Goal: Transaction & Acquisition: Purchase product/service

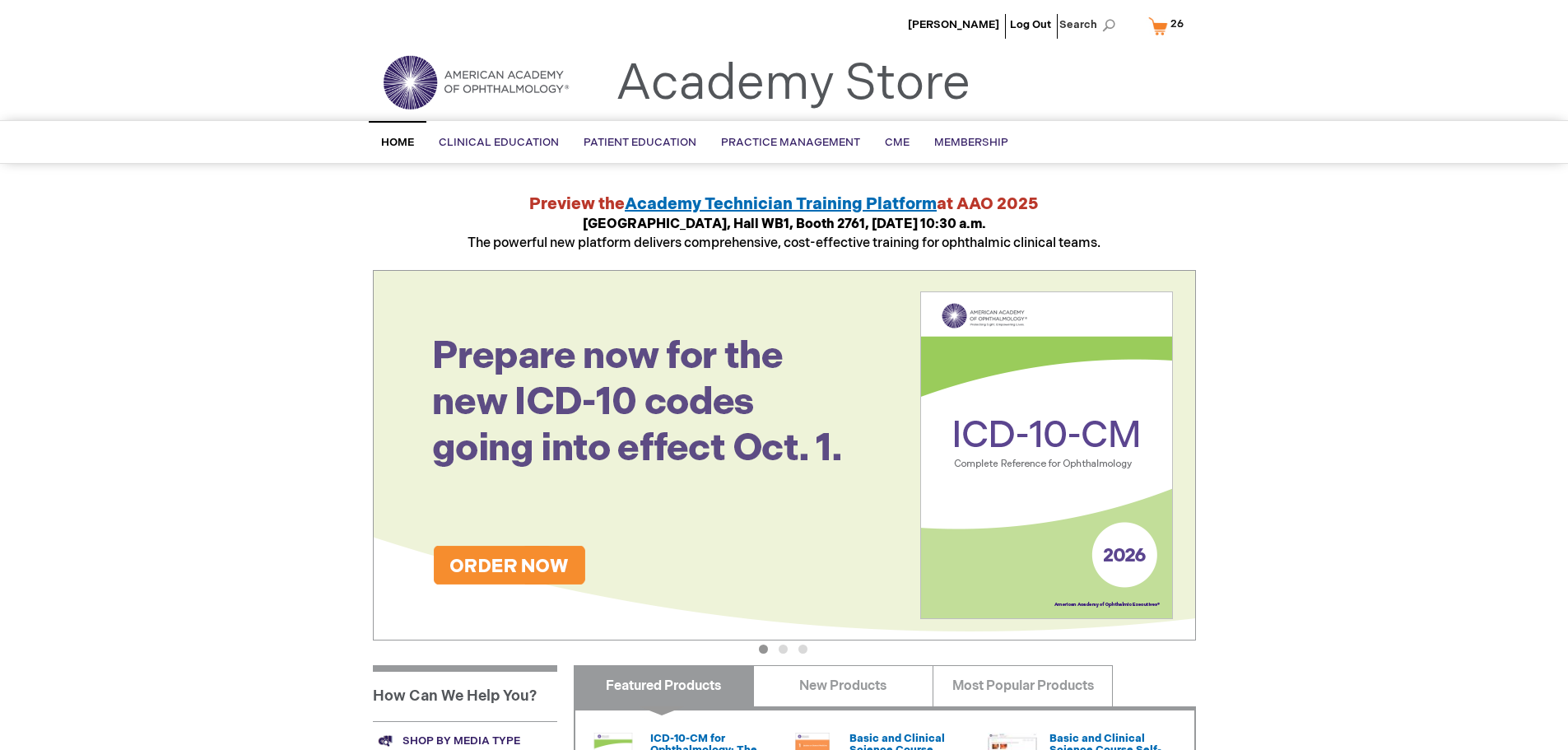
click at [1161, 22] on link "My Cart 26 26 items" at bounding box center [1169, 25] width 49 height 28
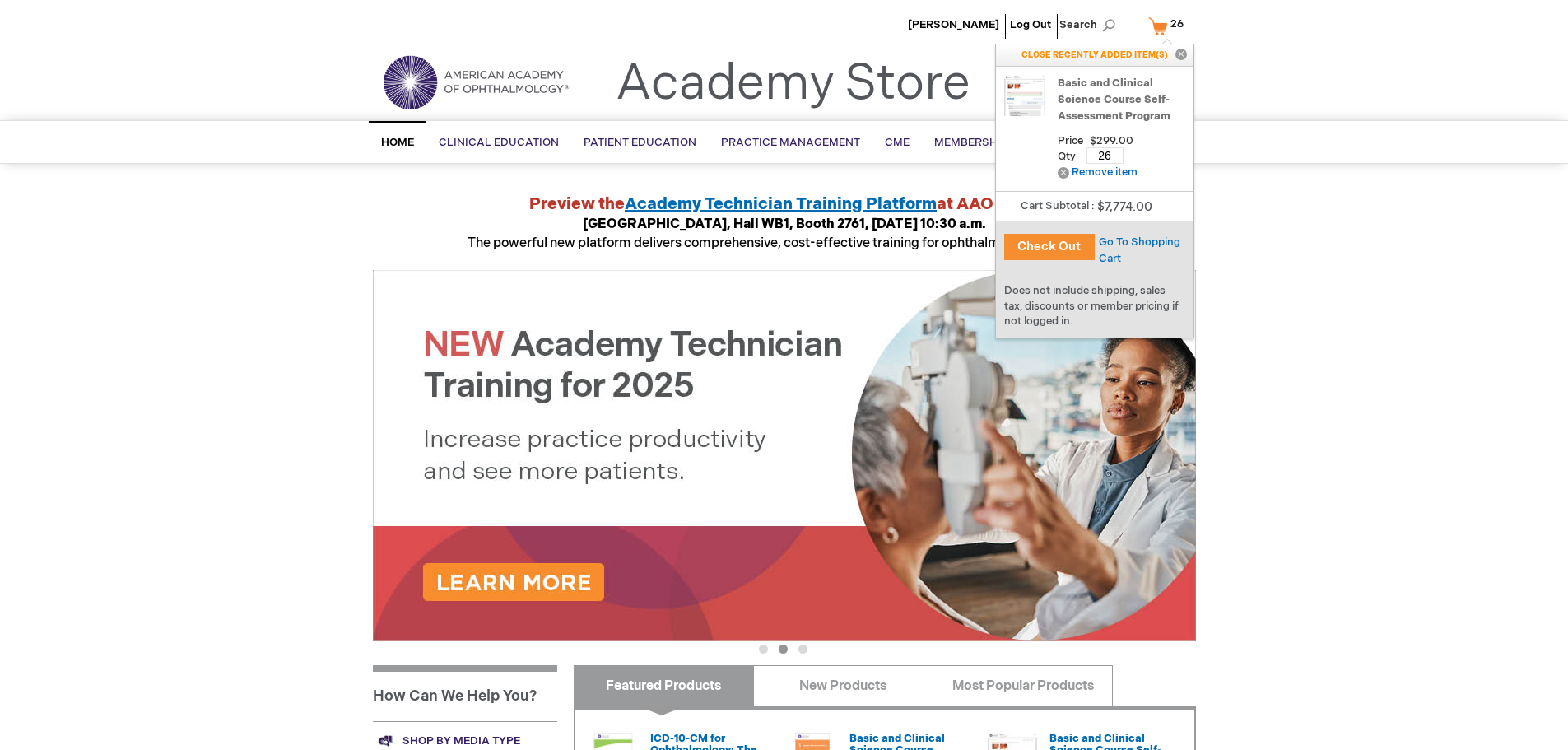
click at [1102, 104] on link "Basic and Clinical Science Course Self-Assessment Program" at bounding box center [1121, 99] width 127 height 49
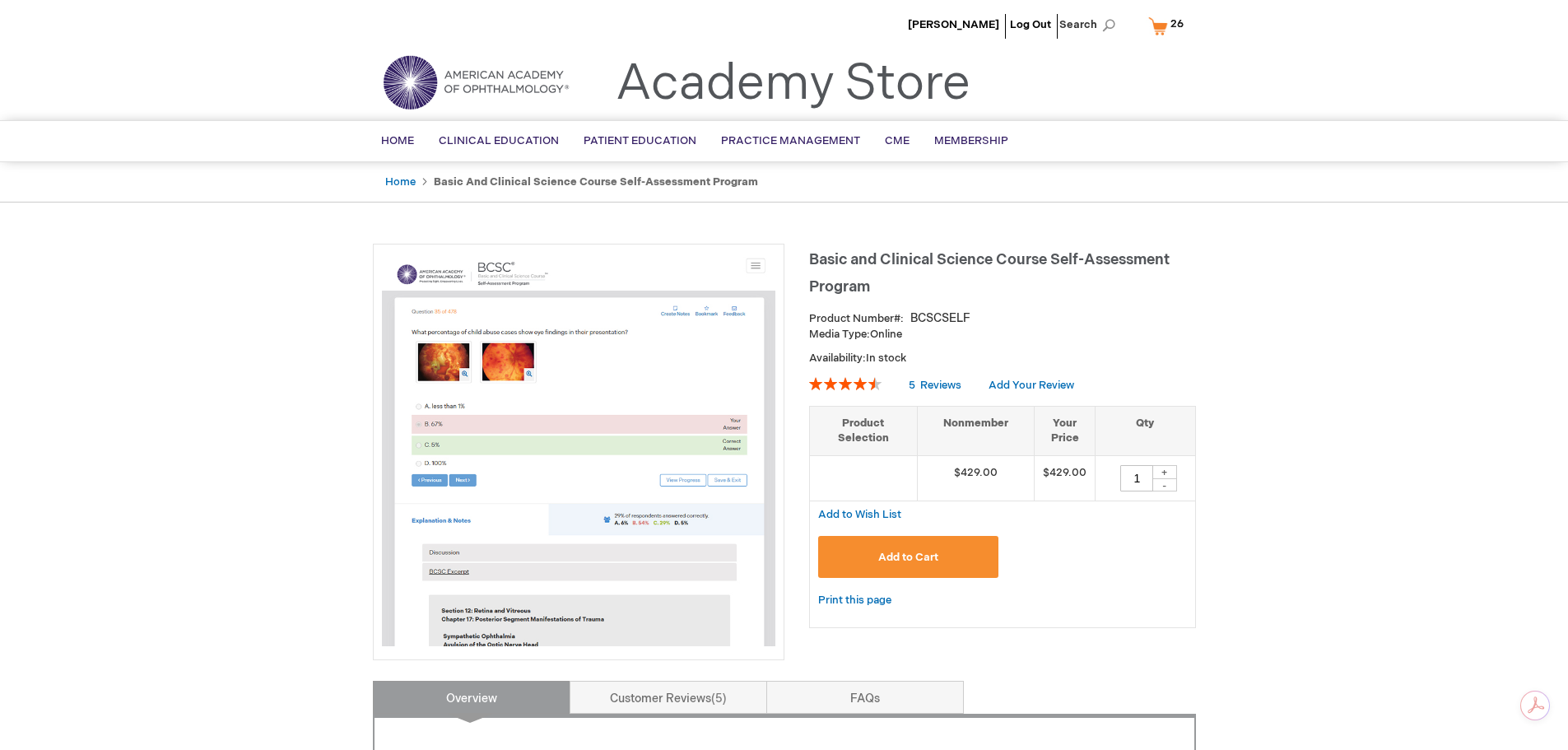
click at [1164, 469] on div "+" at bounding box center [1164, 472] width 25 height 14
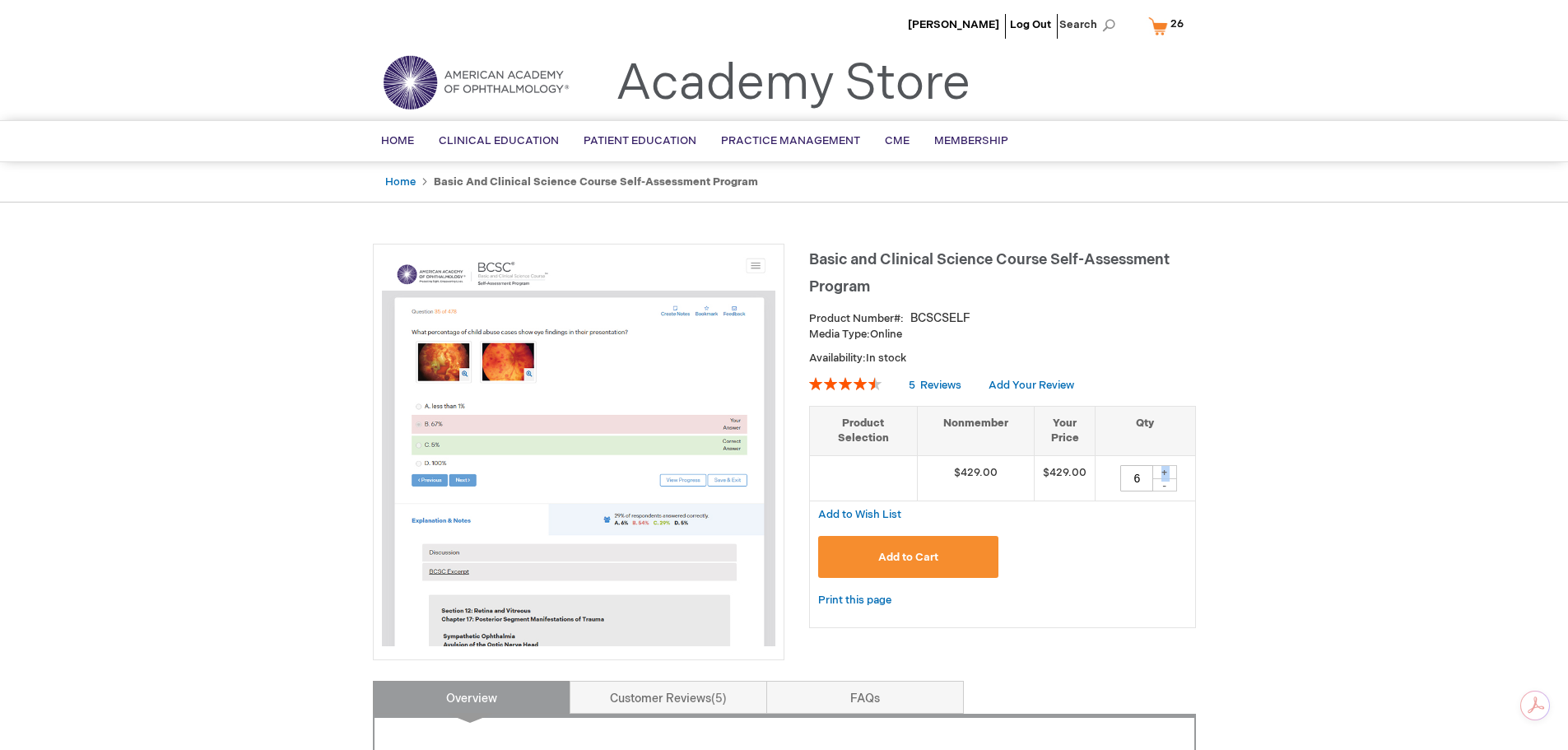
click at [1164, 469] on div "+" at bounding box center [1164, 472] width 25 height 14
type input "9"
click at [912, 554] on span "Add to Cart" at bounding box center [909, 557] width 60 height 13
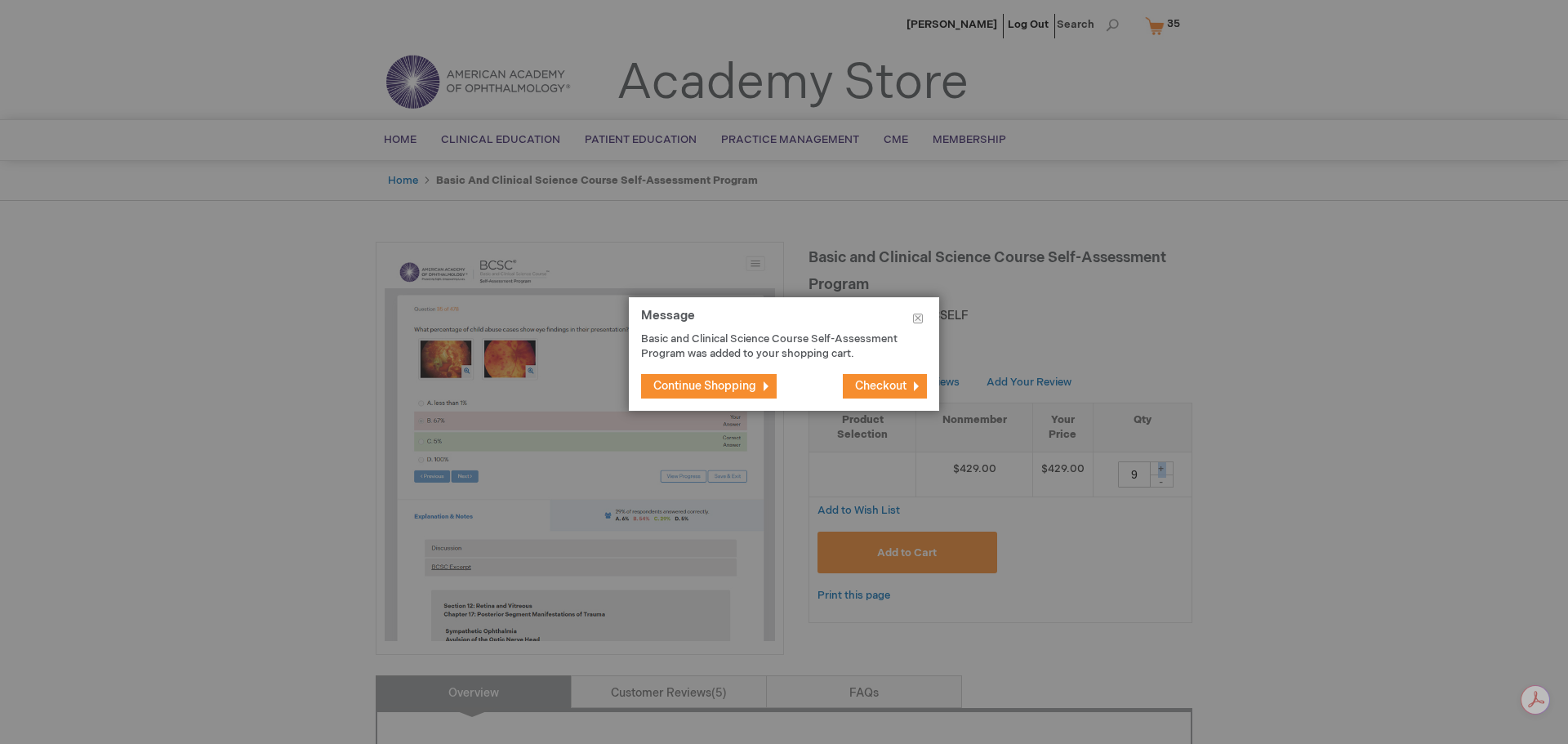
click at [875, 391] on span "Checkout" at bounding box center [881, 386] width 51 height 14
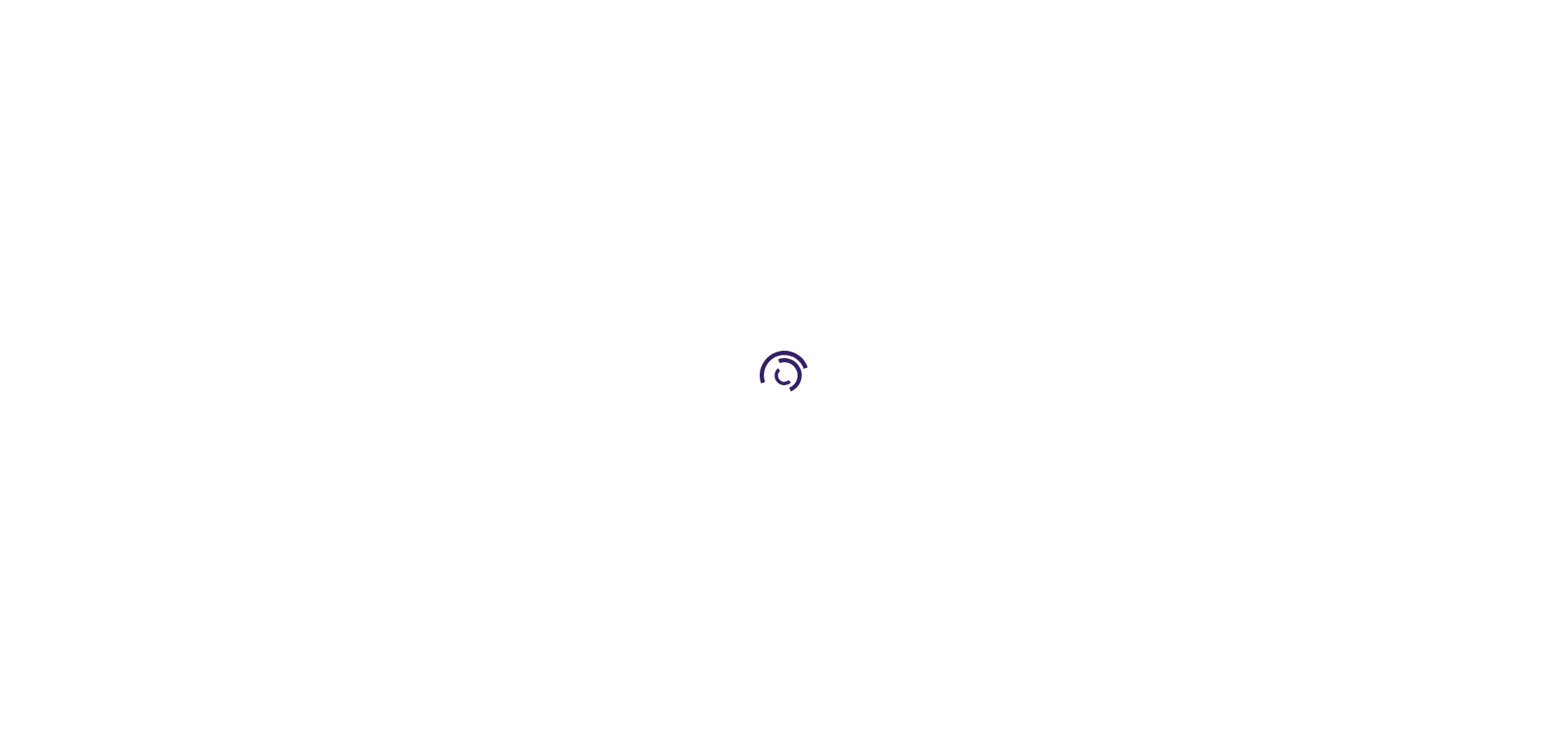
select select "US"
select select "61"
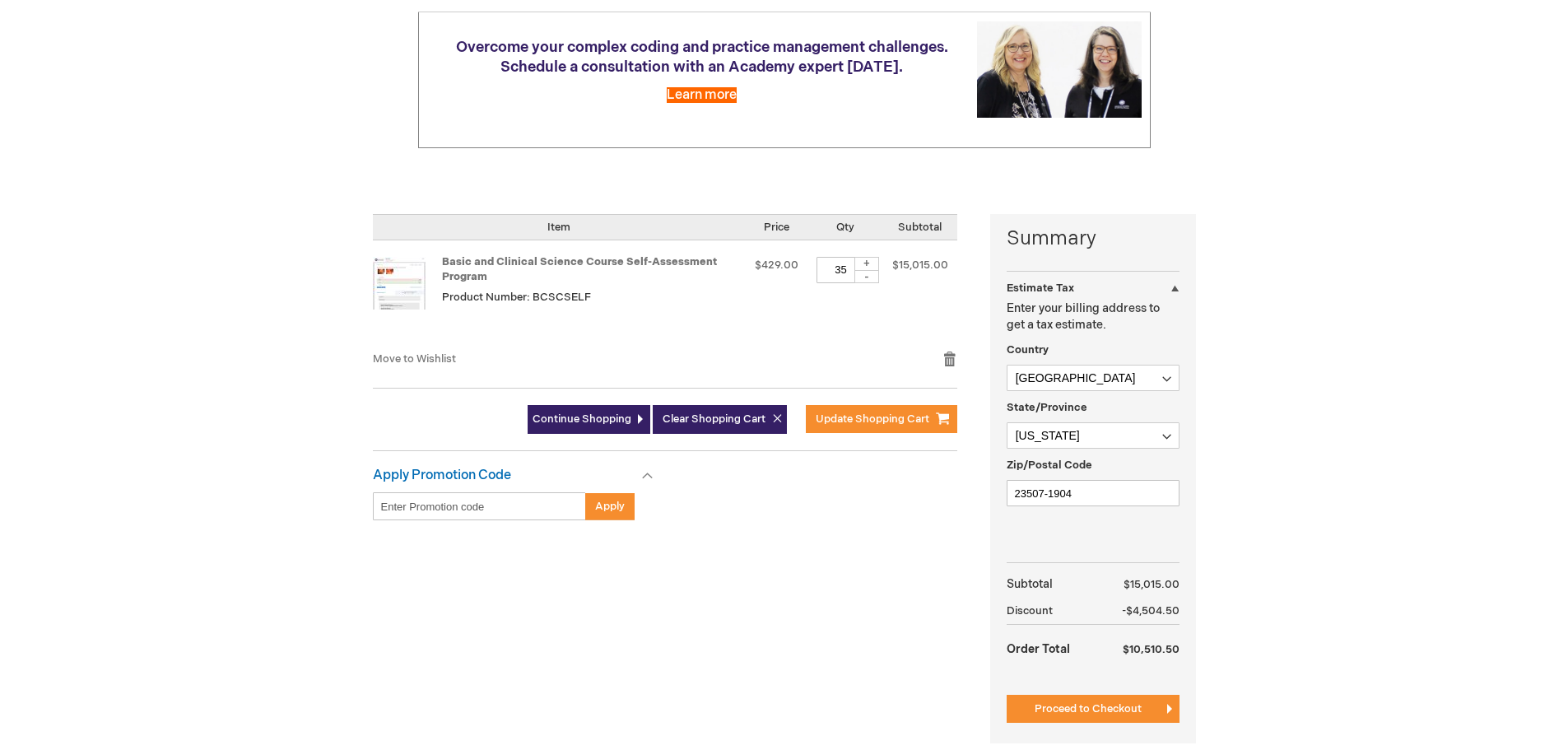
scroll to position [247, 0]
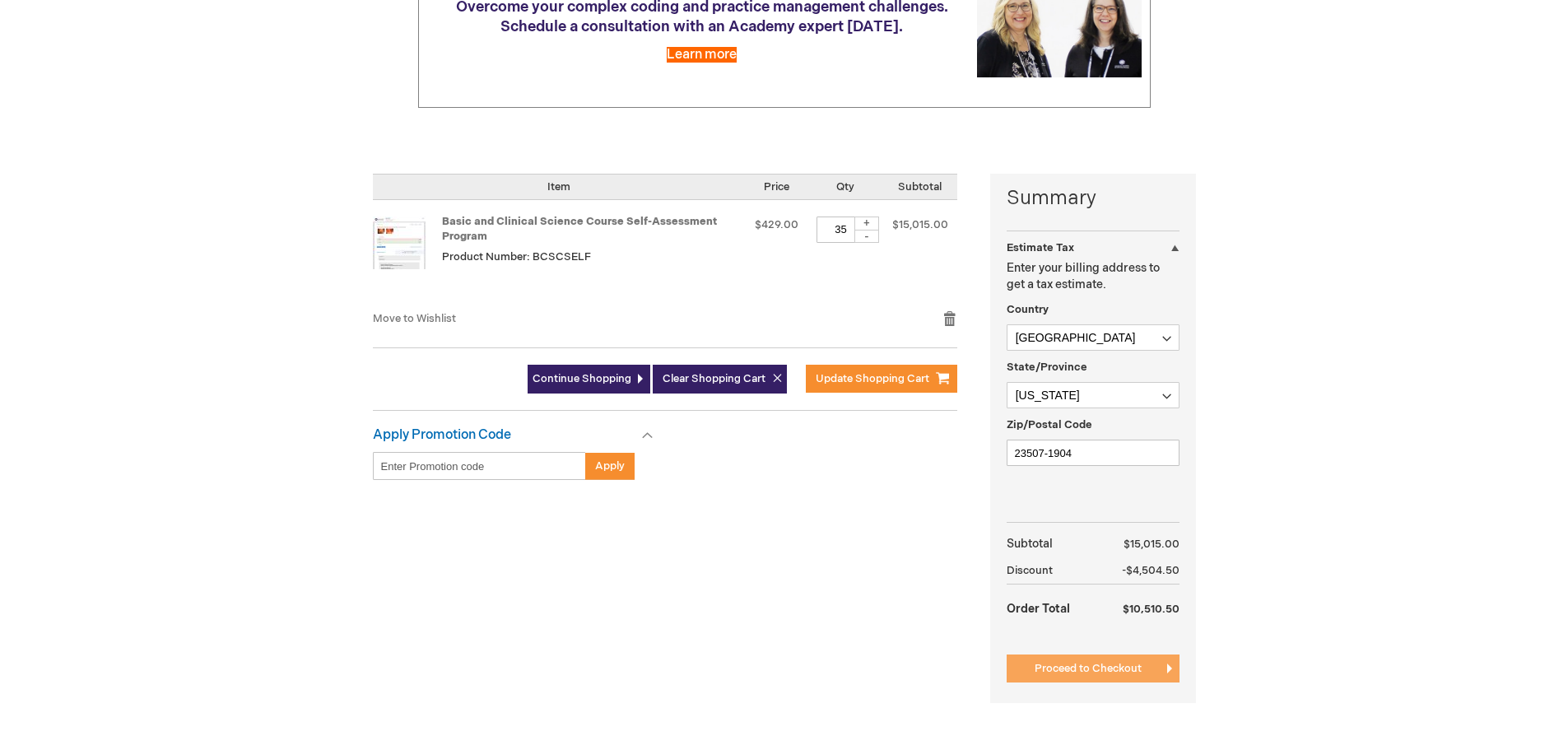
click at [1130, 677] on button "Proceed to Checkout" at bounding box center [1093, 668] width 173 height 28
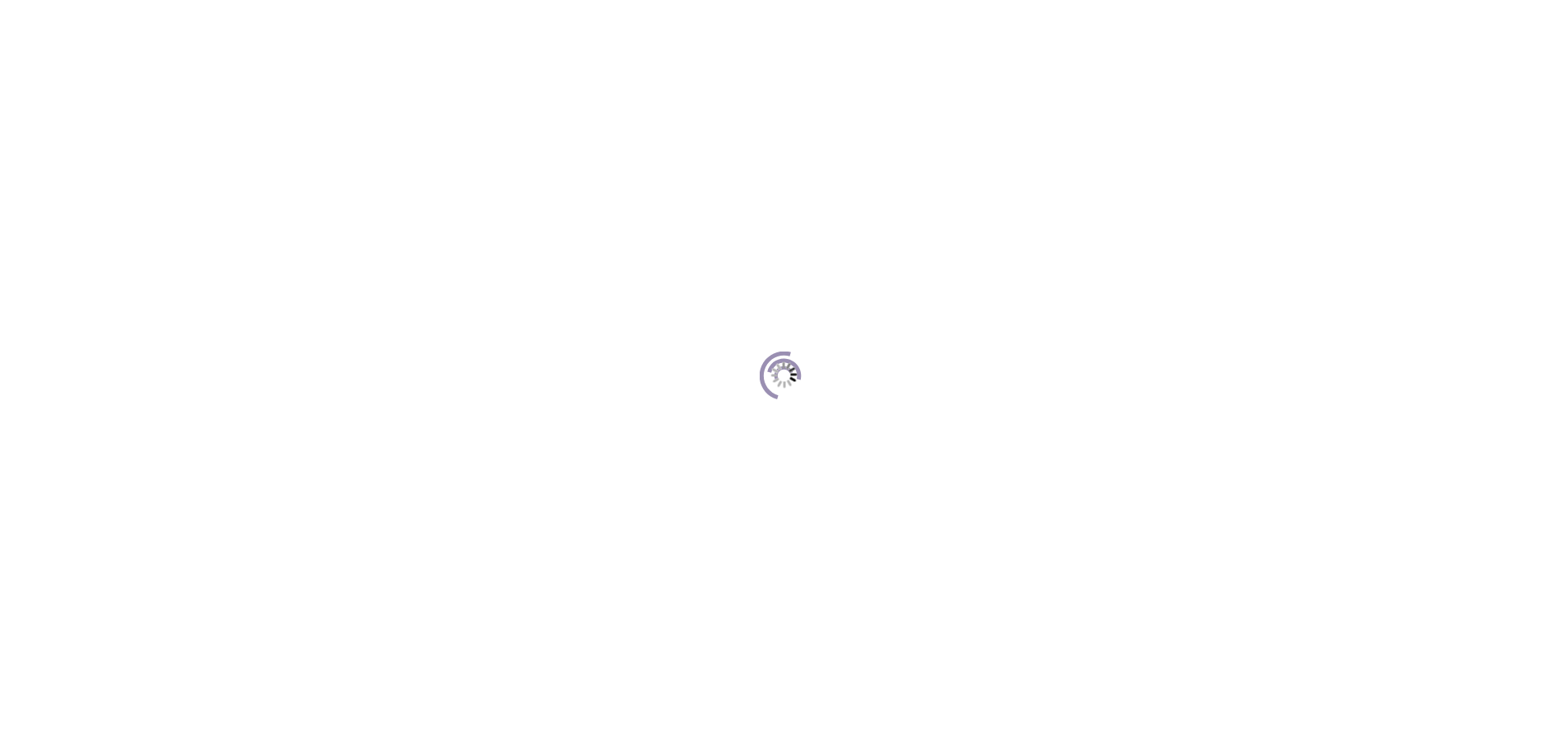
scroll to position [151, 0]
select select "US"
select select "61"
type input "9"
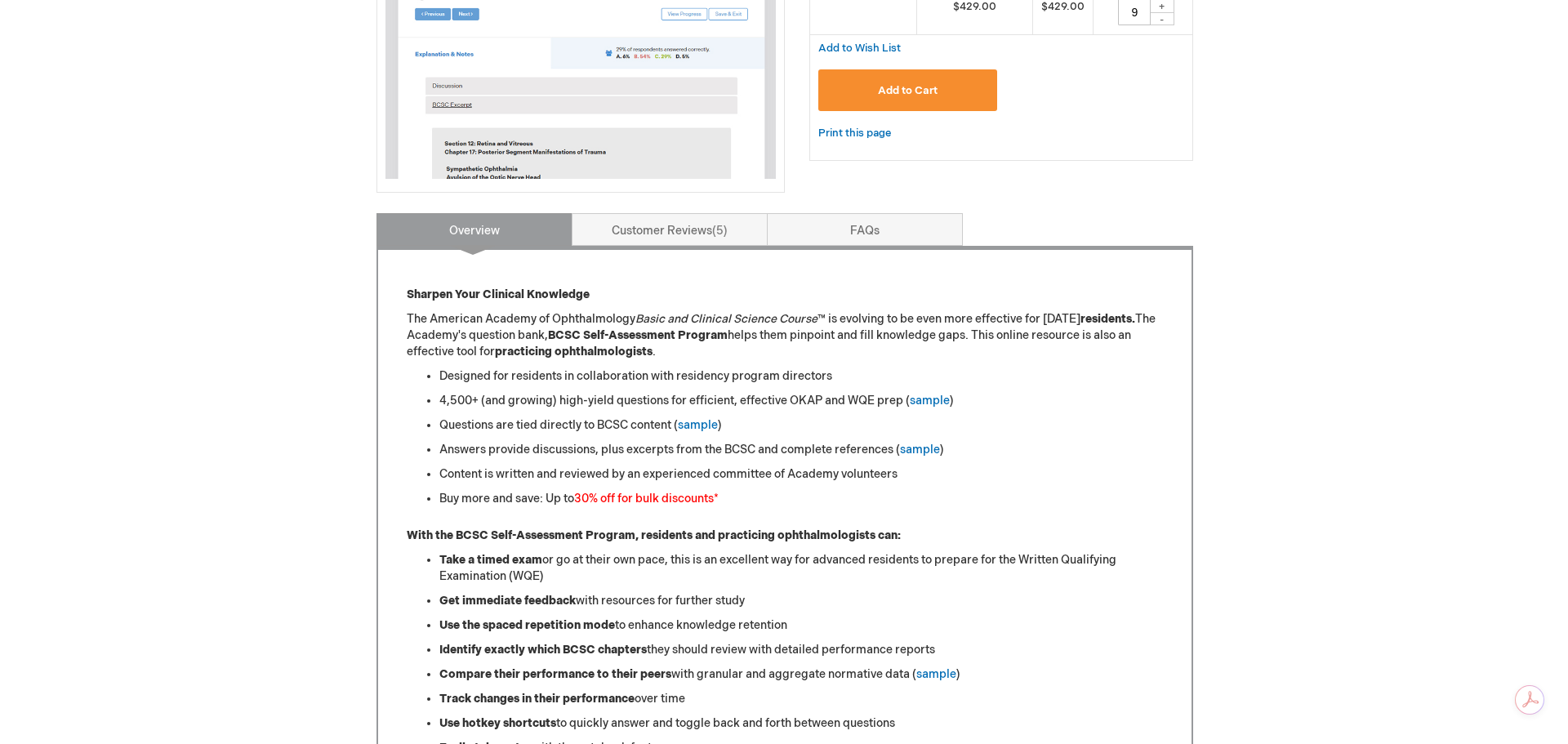
scroll to position [163, 0]
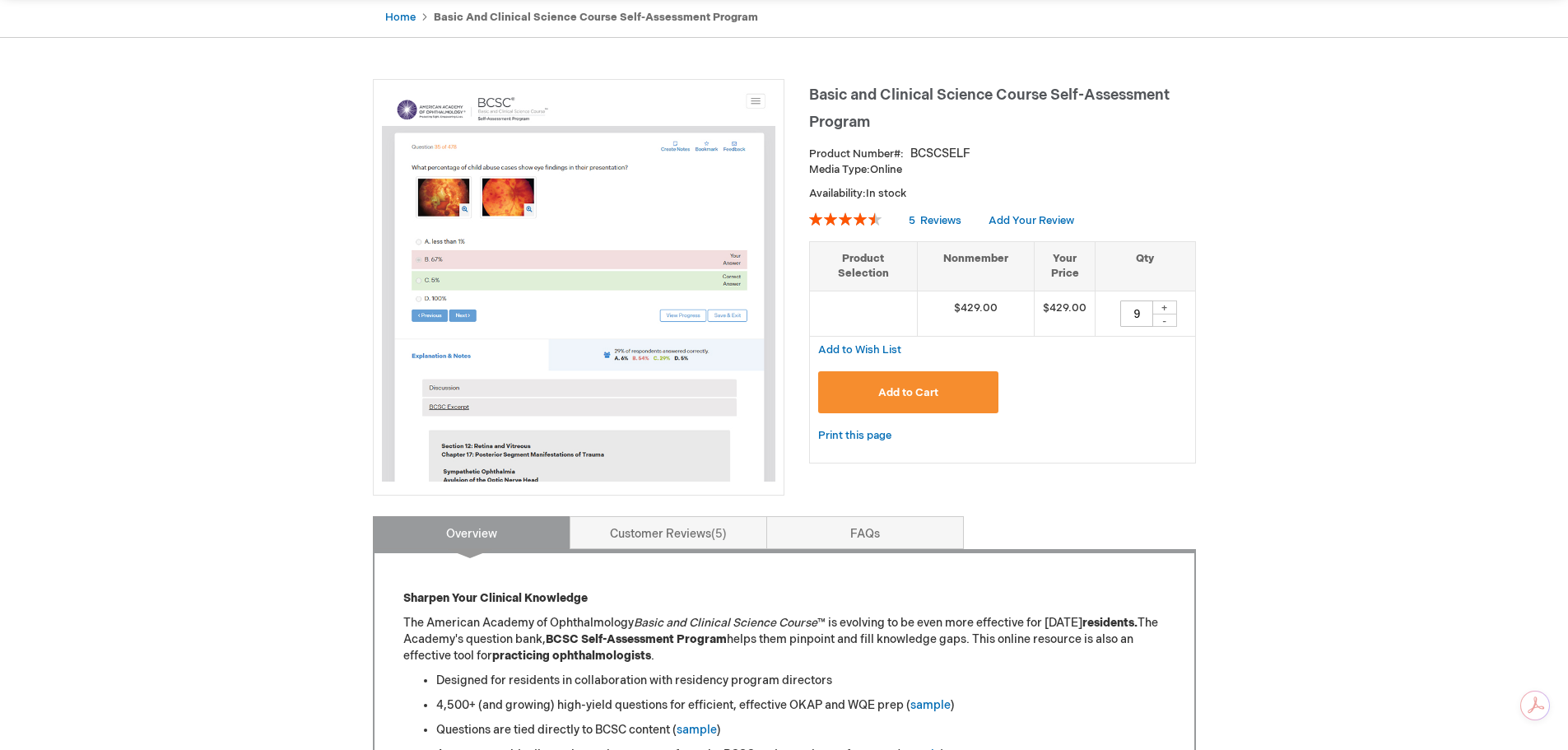
click at [918, 385] on button "Add to Cart" at bounding box center [909, 392] width 181 height 42
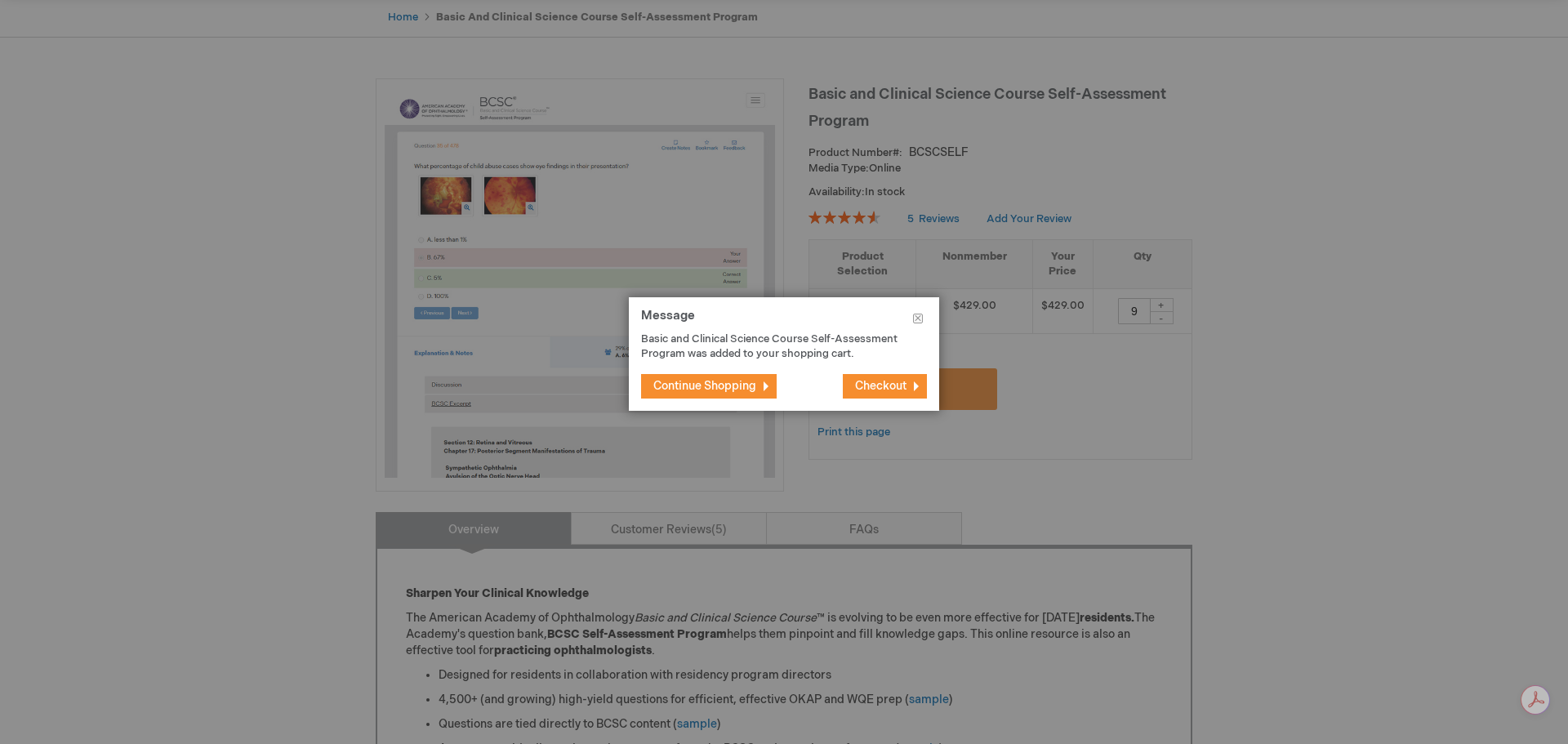
click at [883, 384] on span "Checkout" at bounding box center [881, 386] width 51 height 14
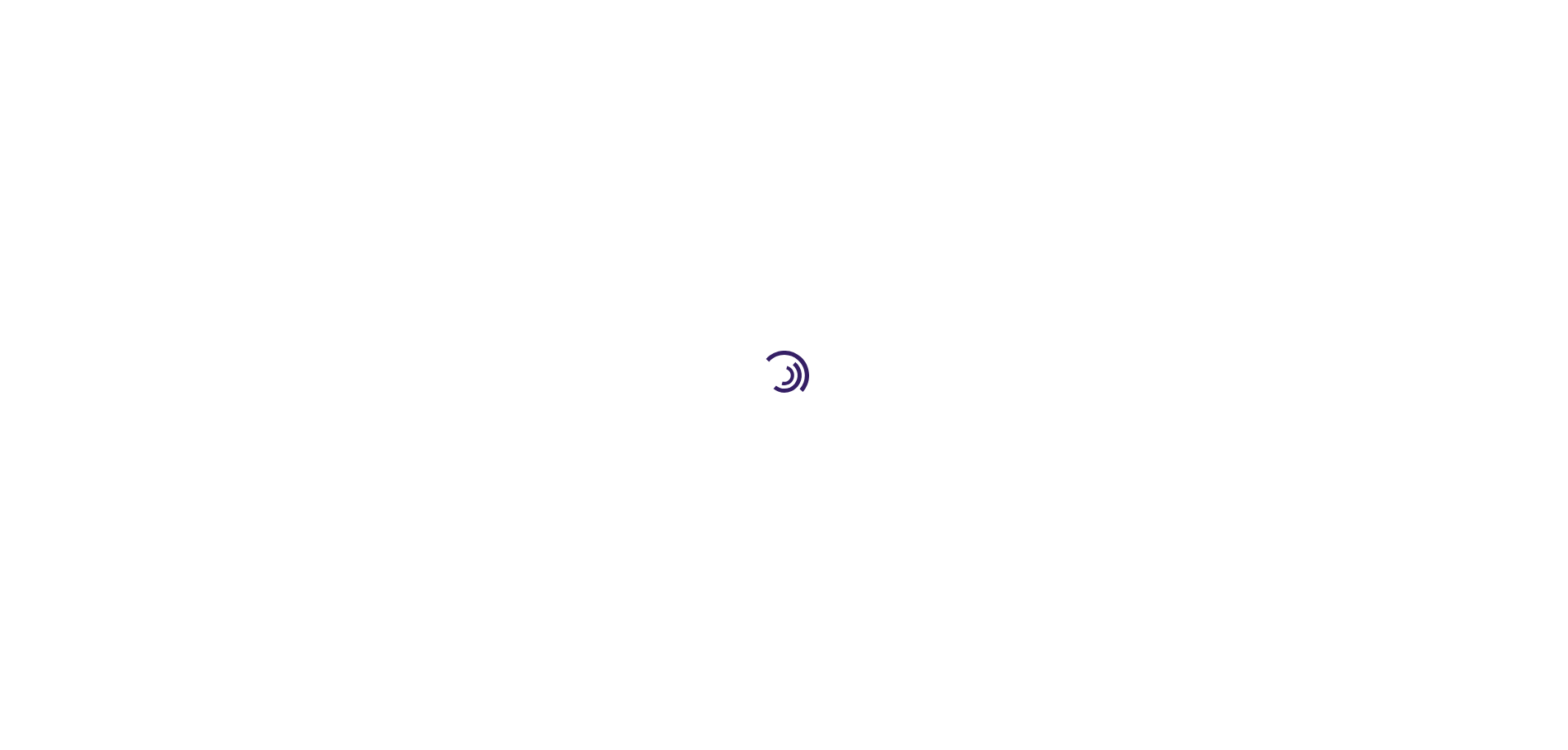
select select "US"
select select "61"
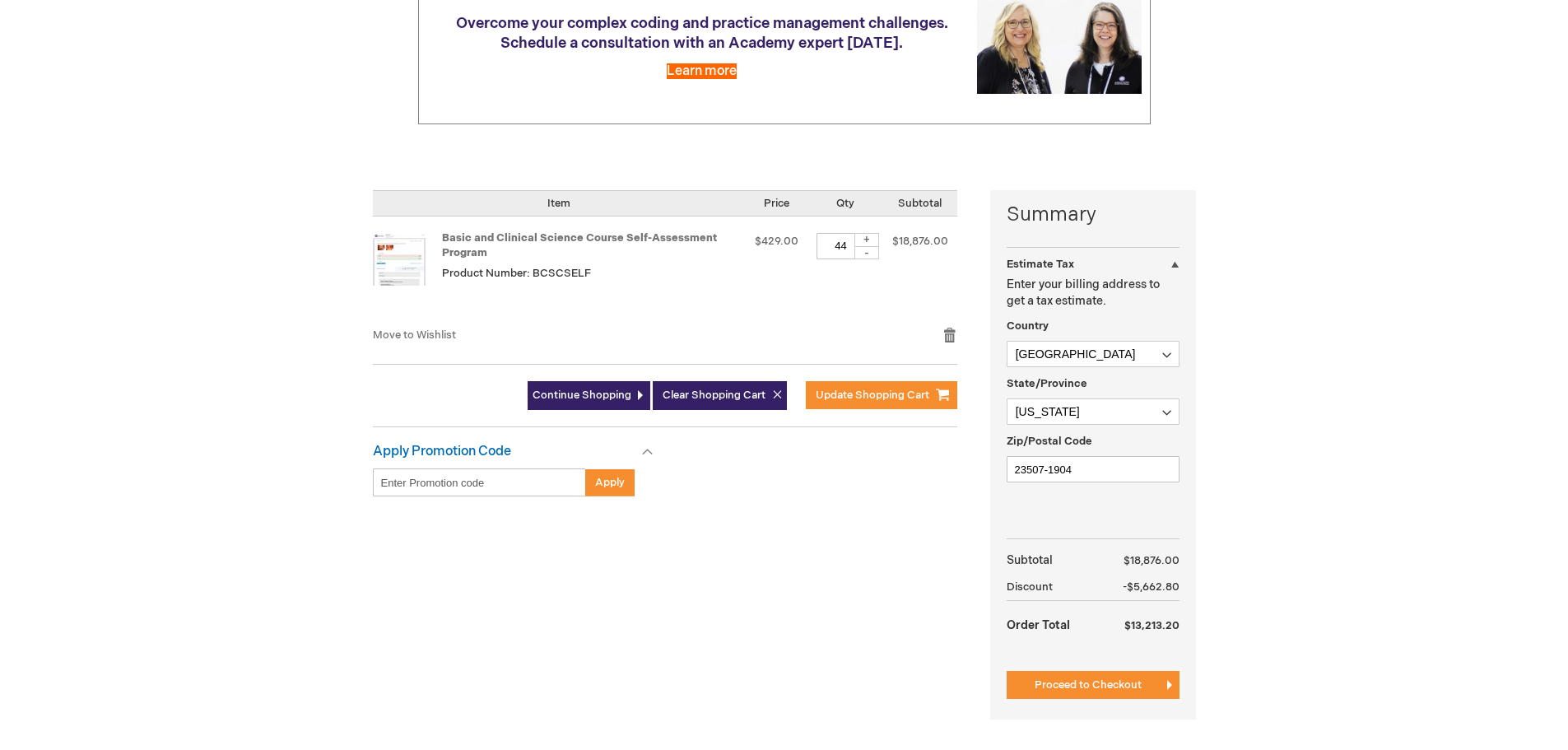
scroll to position [247, 0]
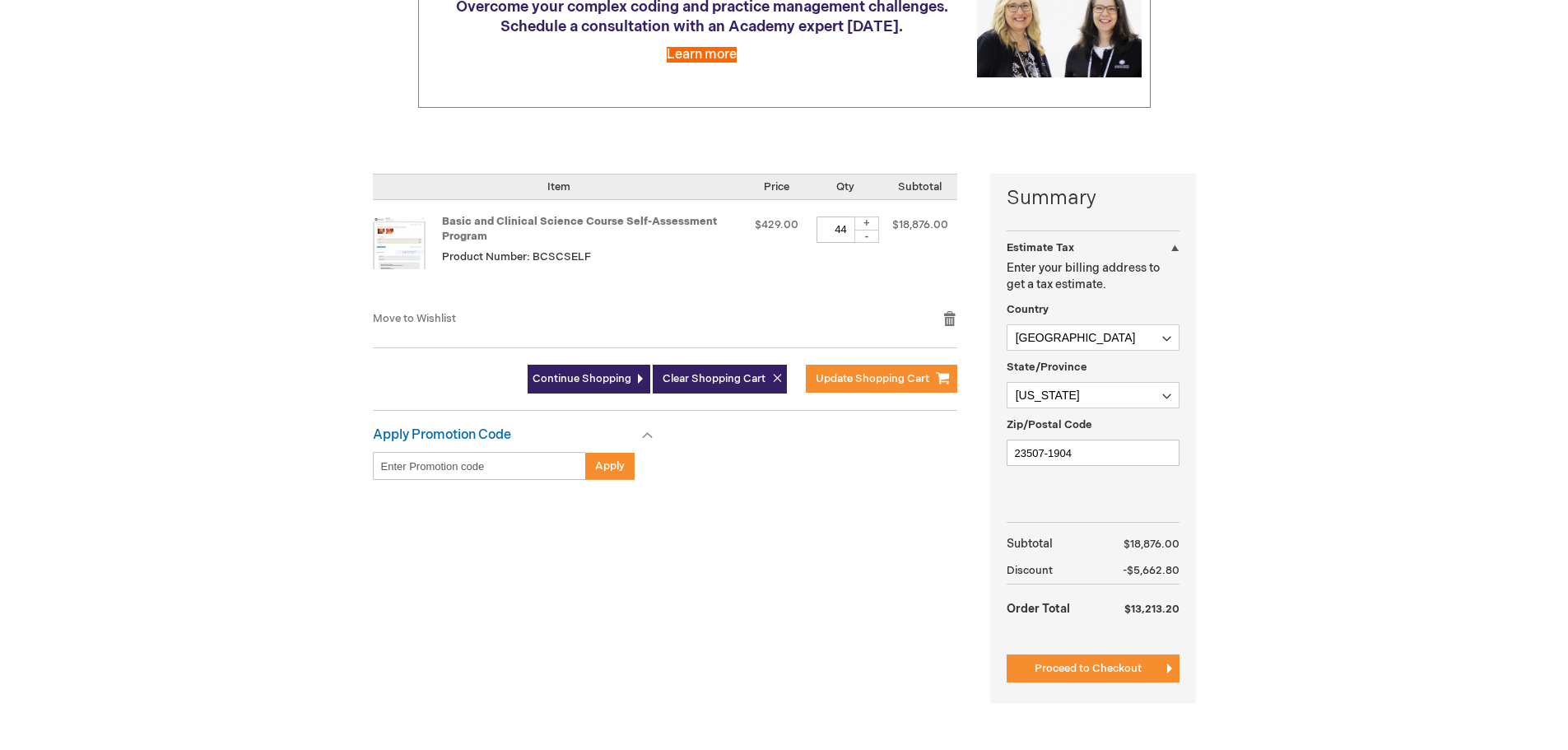
click at [867, 220] on div "+" at bounding box center [867, 224] width 25 height 14
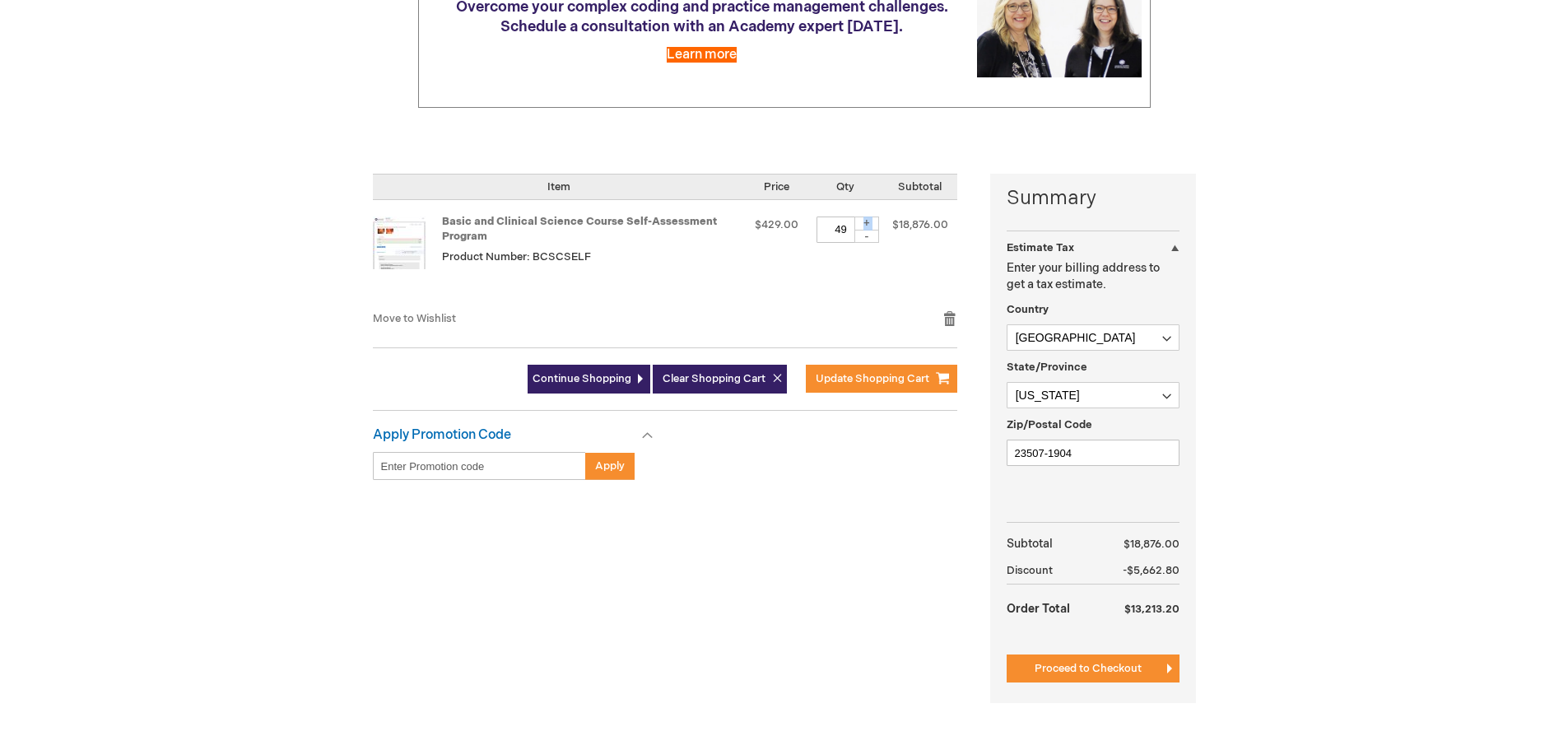
click at [867, 220] on div "+" at bounding box center [867, 224] width 25 height 14
click at [867, 231] on div "-" at bounding box center [867, 236] width 25 height 13
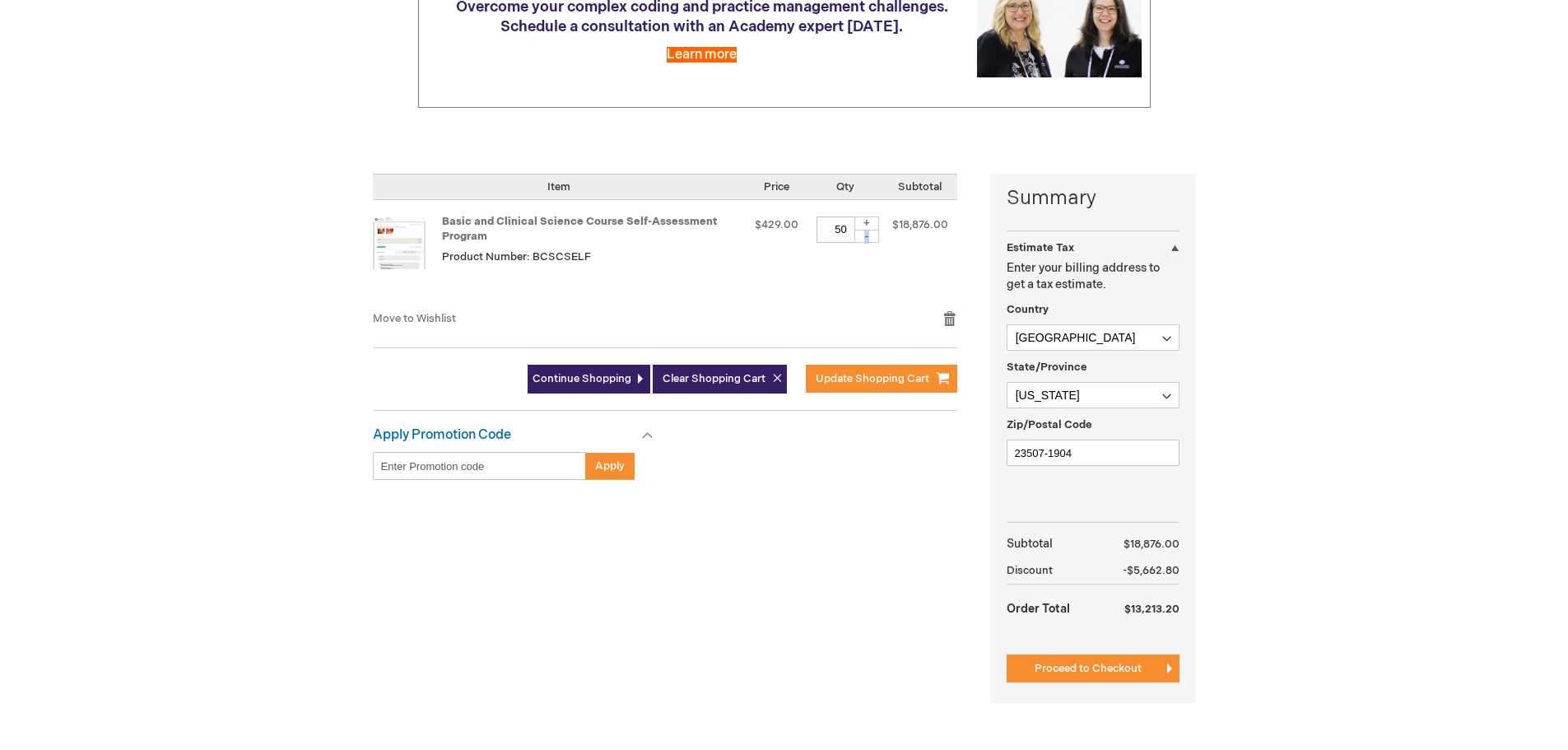
click at [867, 231] on div "-" at bounding box center [867, 236] width 25 height 13
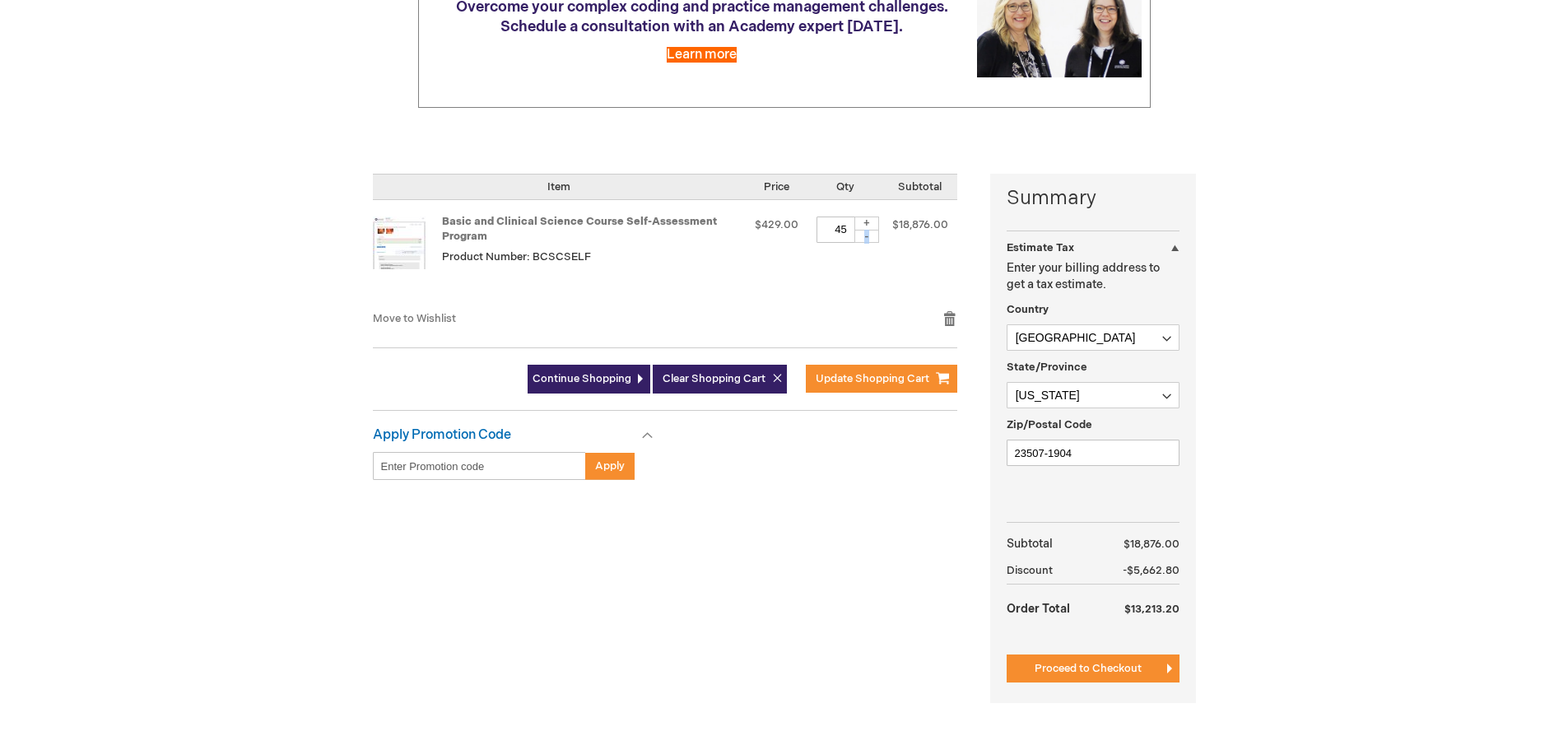
click at [867, 231] on div "-" at bounding box center [867, 236] width 25 height 13
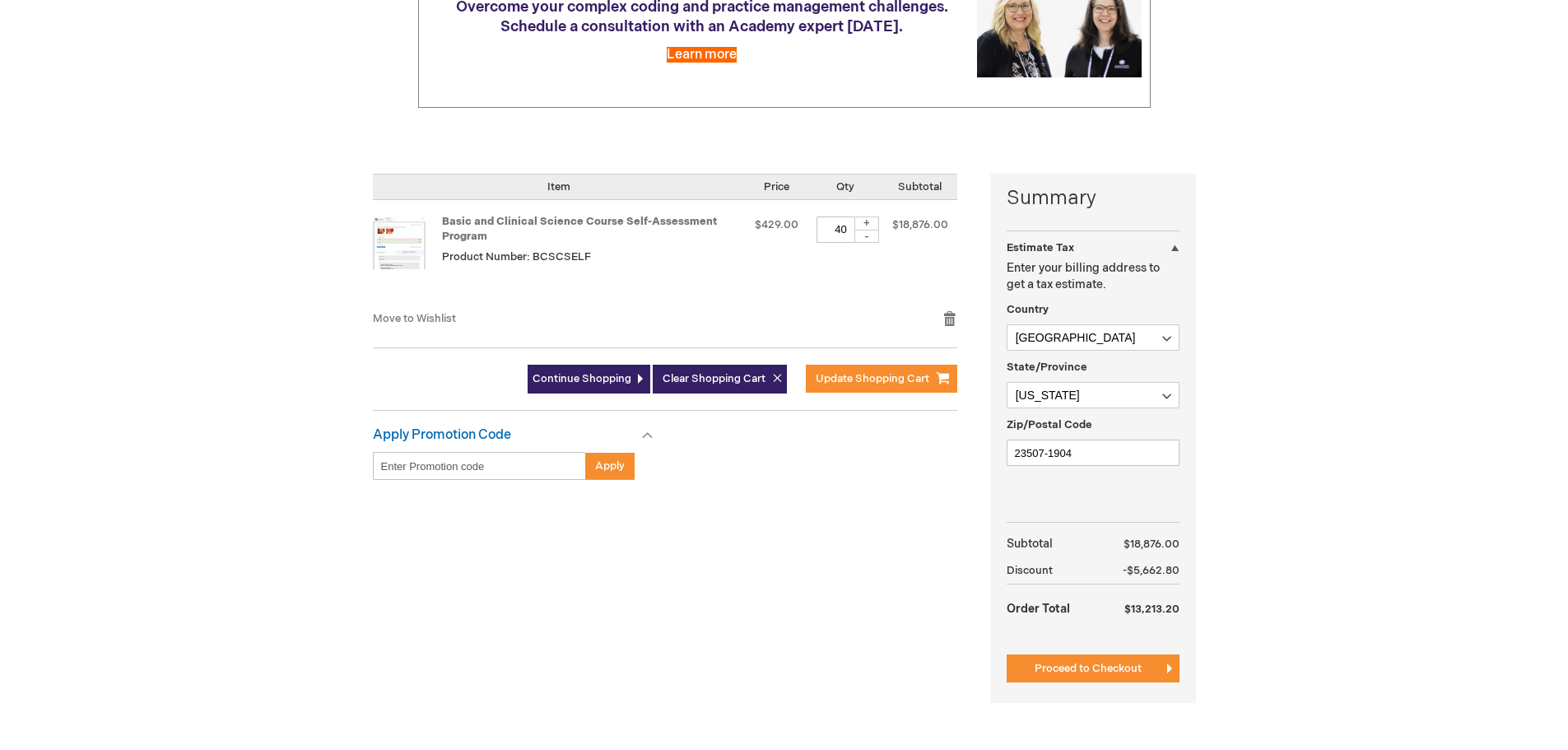
click at [867, 231] on div "-" at bounding box center [867, 236] width 25 height 13
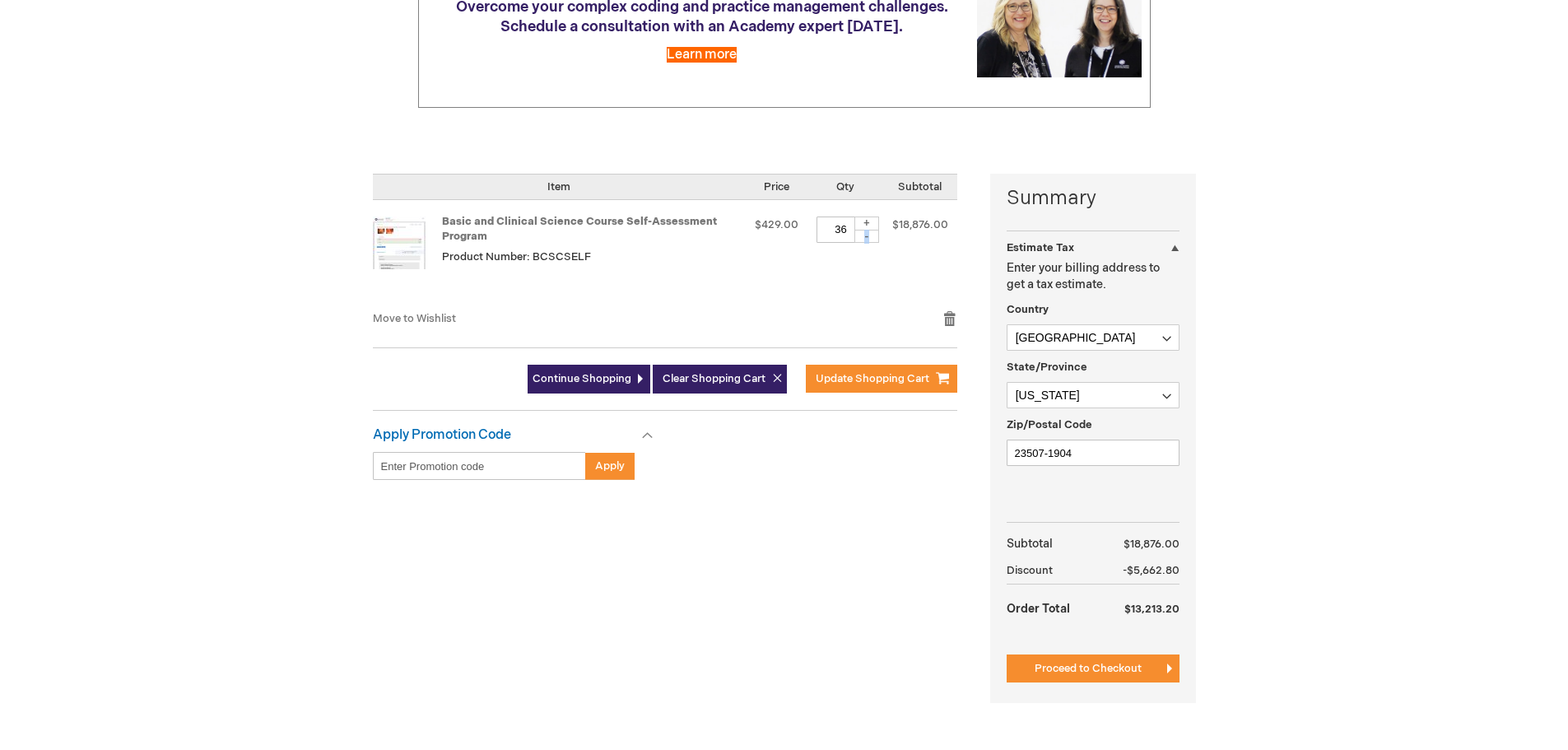
type input "35"
click at [872, 575] on div "Summary Estimate Tax Estimate Tax Enter your billing address to get a tax estim…" at bounding box center [784, 449] width 823 height 550
click at [530, 465] on input "Enter discount code" at bounding box center [479, 466] width 213 height 28
click at [874, 373] on span "Update Shopping Cart" at bounding box center [873, 378] width 114 height 13
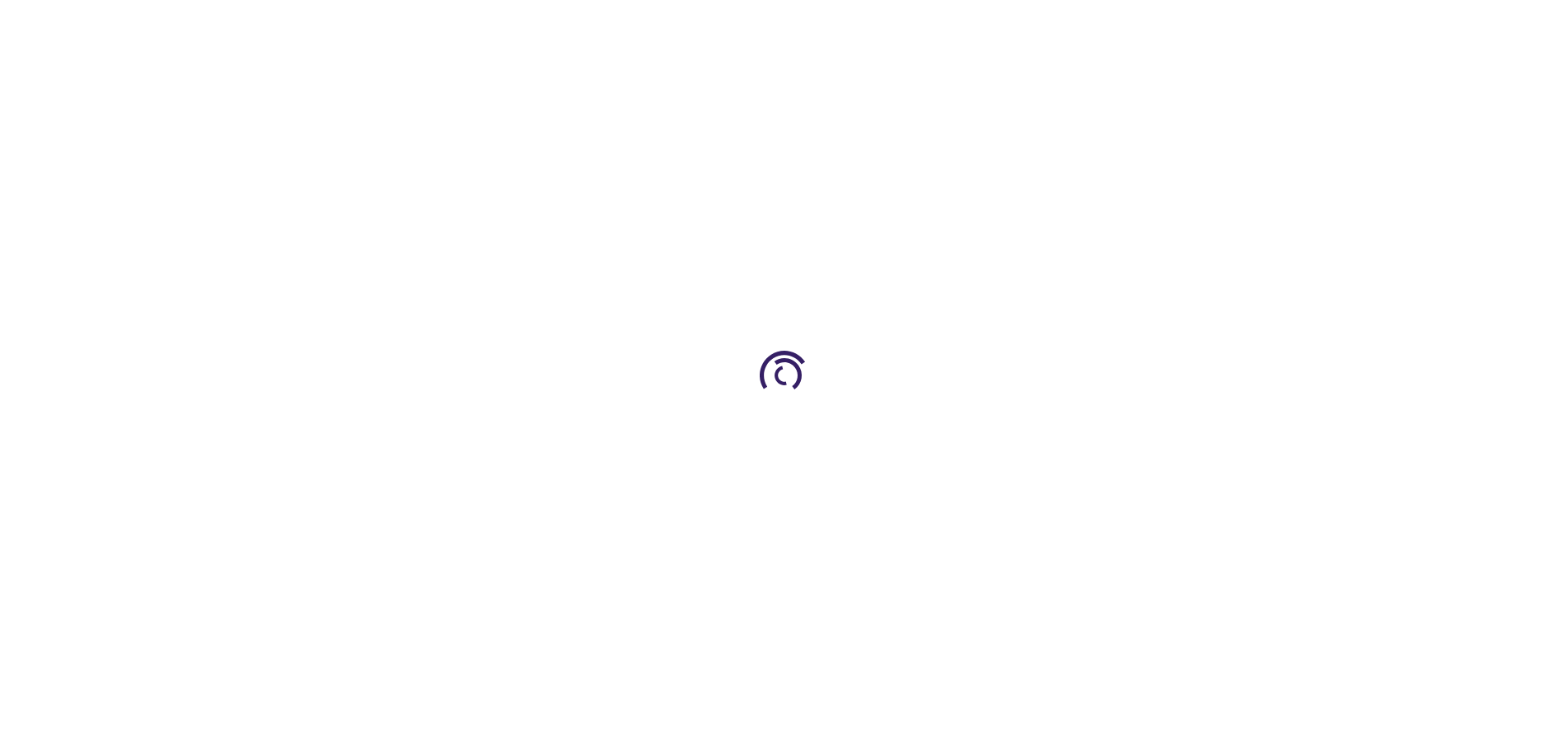
select select "US"
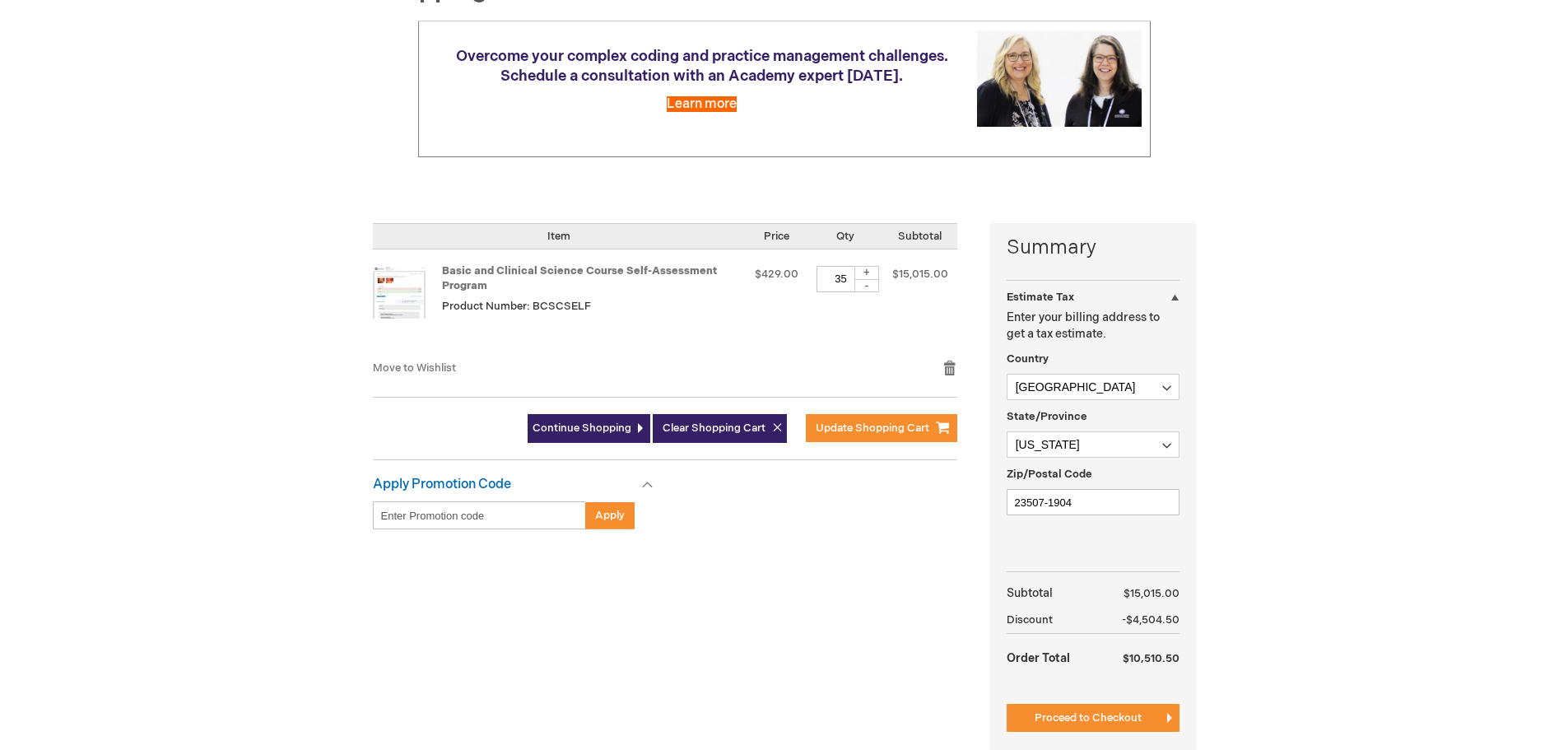
scroll to position [247, 0]
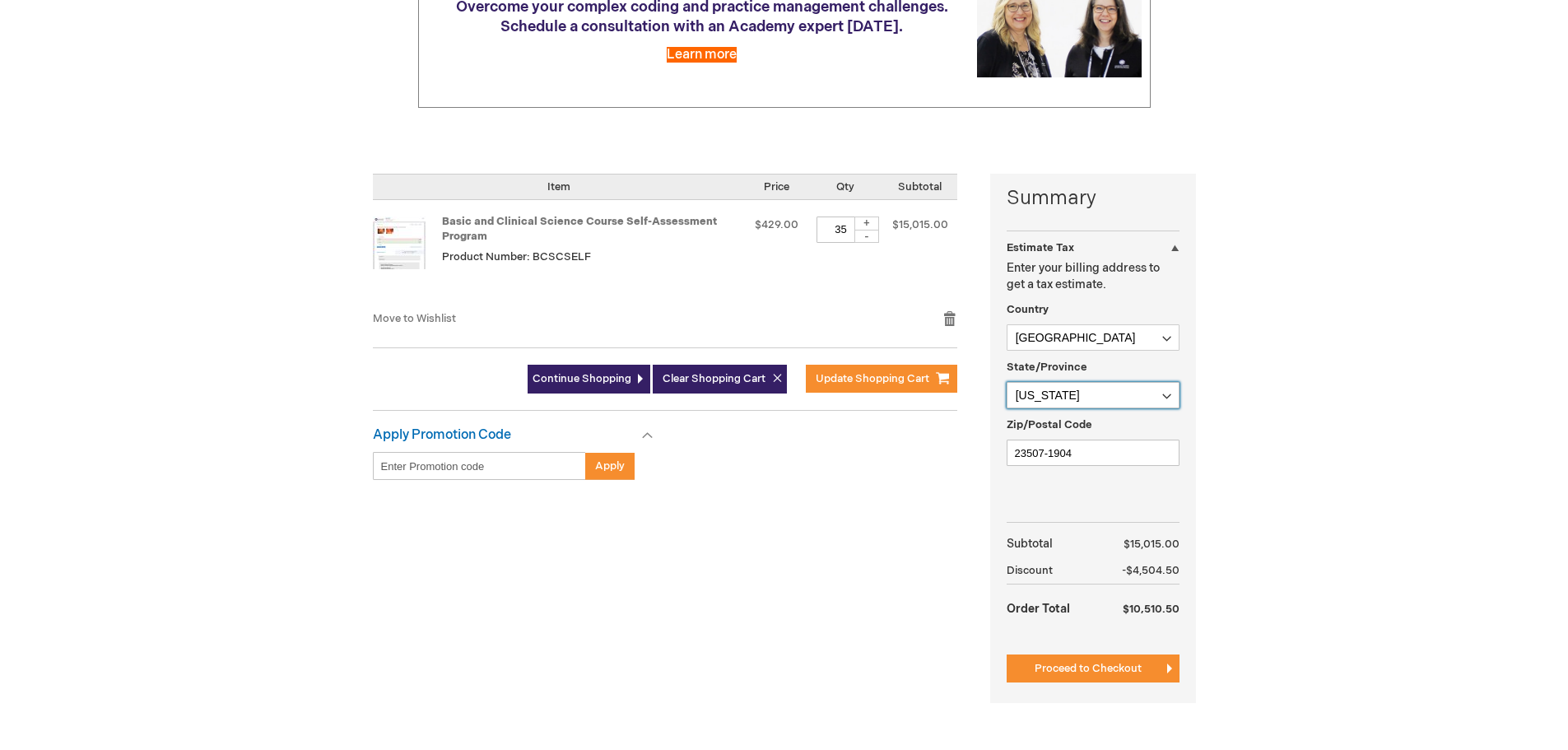
click at [1074, 394] on select "Please select a region, state or province. Alabama Alaska American Samoa Arizon…" at bounding box center [1093, 395] width 173 height 27
select select "32"
click at [1007, 382] on select "Please select a region, state or province. Alabama Alaska American Samoa Arizon…" at bounding box center [1093, 395] width 173 height 27
click at [1116, 451] on input "23507-1904" at bounding box center [1093, 453] width 173 height 27
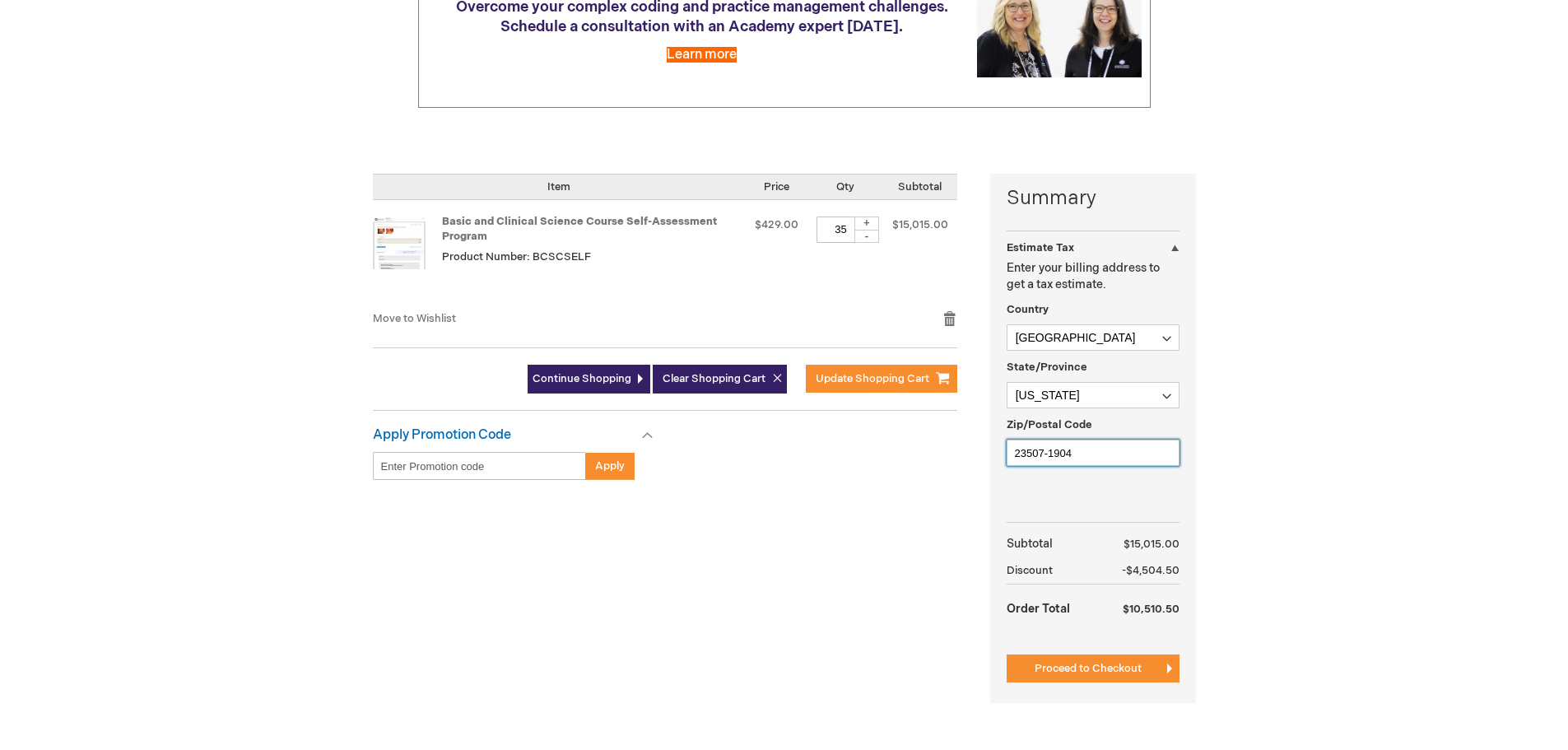
click at [1116, 451] on input "23507-1904" at bounding box center [1093, 453] width 173 height 27
type input "02114"
click at [1053, 666] on span "Proceed to Checkout" at bounding box center [1088, 668] width 107 height 13
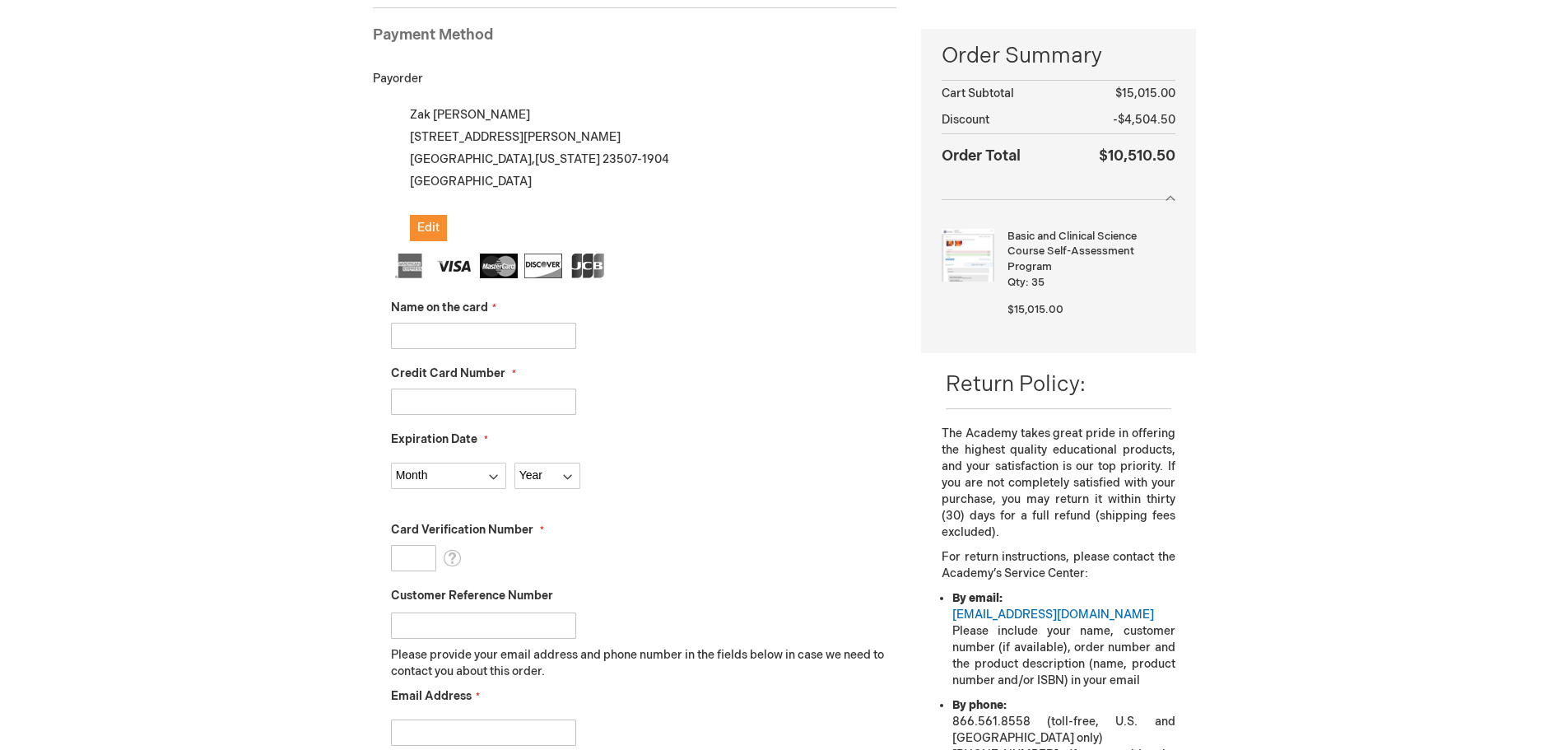
scroll to position [226, 0]
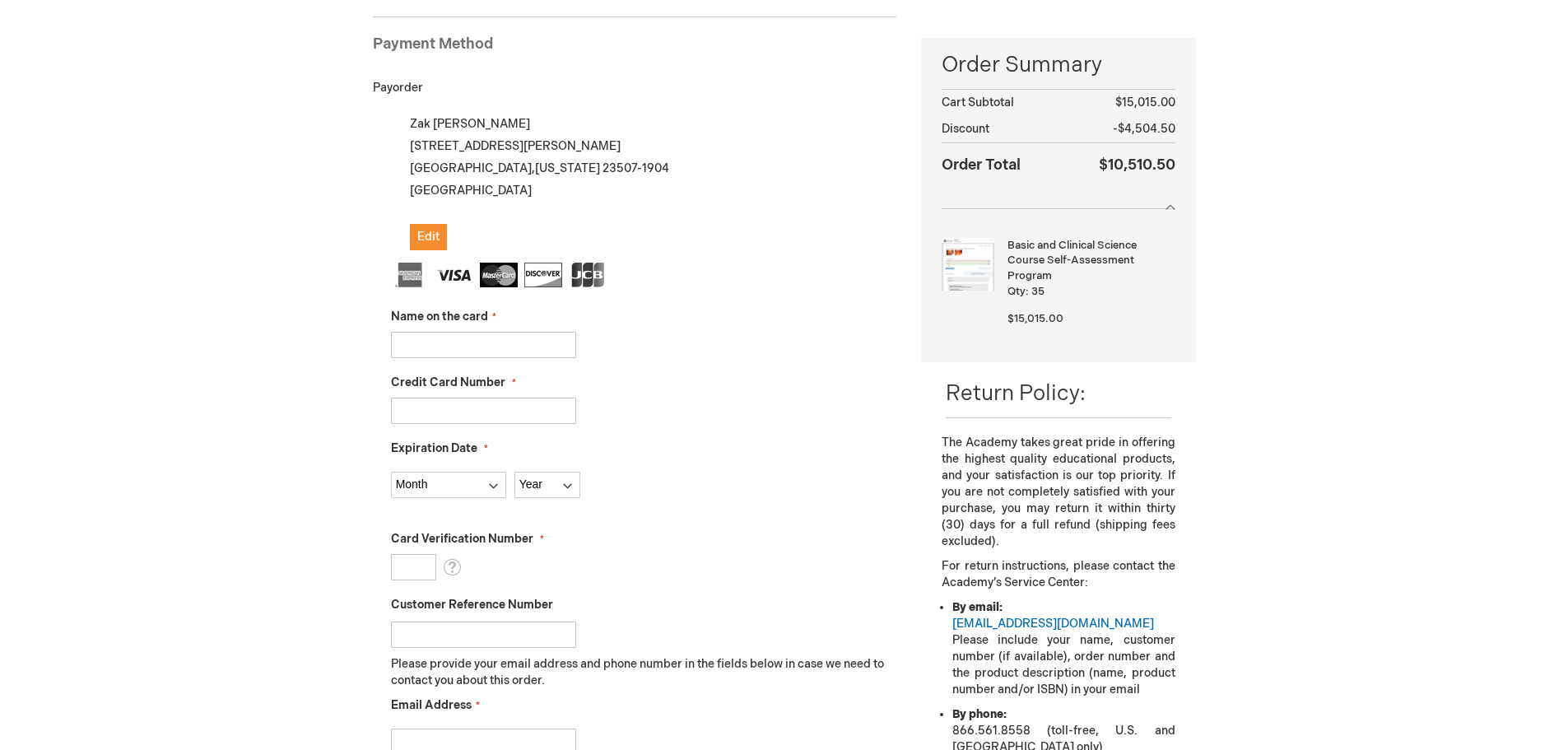
click at [448, 137] on div "Zak Kahn 600 Gresham Dr Fl 2 Norfolk , Virginia 23507-1904 United States Edit" at bounding box center [644, 182] width 506 height 138
click at [422, 233] on span "Edit" at bounding box center [429, 237] width 22 height 14
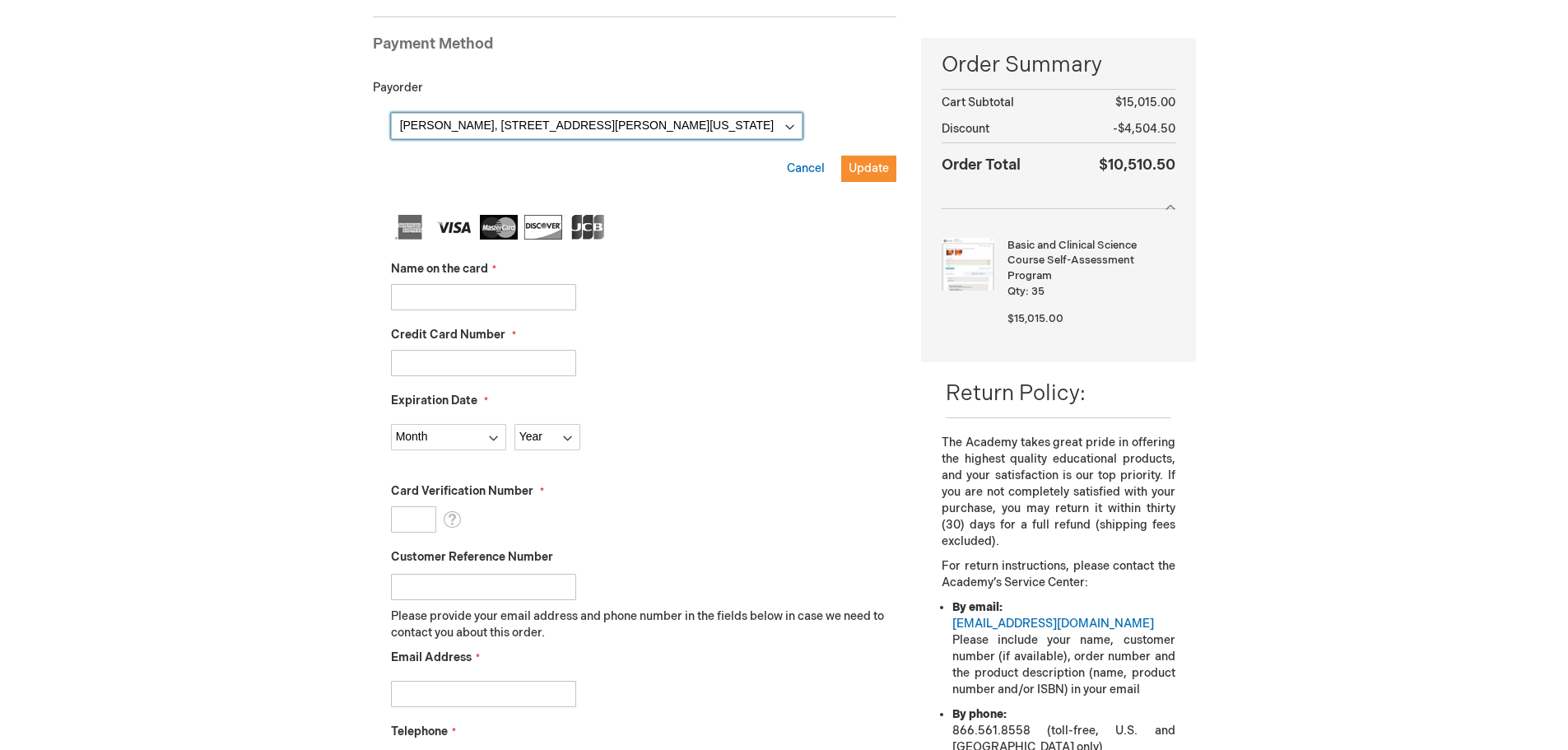
click at [460, 121] on select "Zak Kahn, 600 Gresham Dr Fl 2 , Norfolk, Virginia 23507-1904, United States Zak…" at bounding box center [596, 126] width 411 height 27
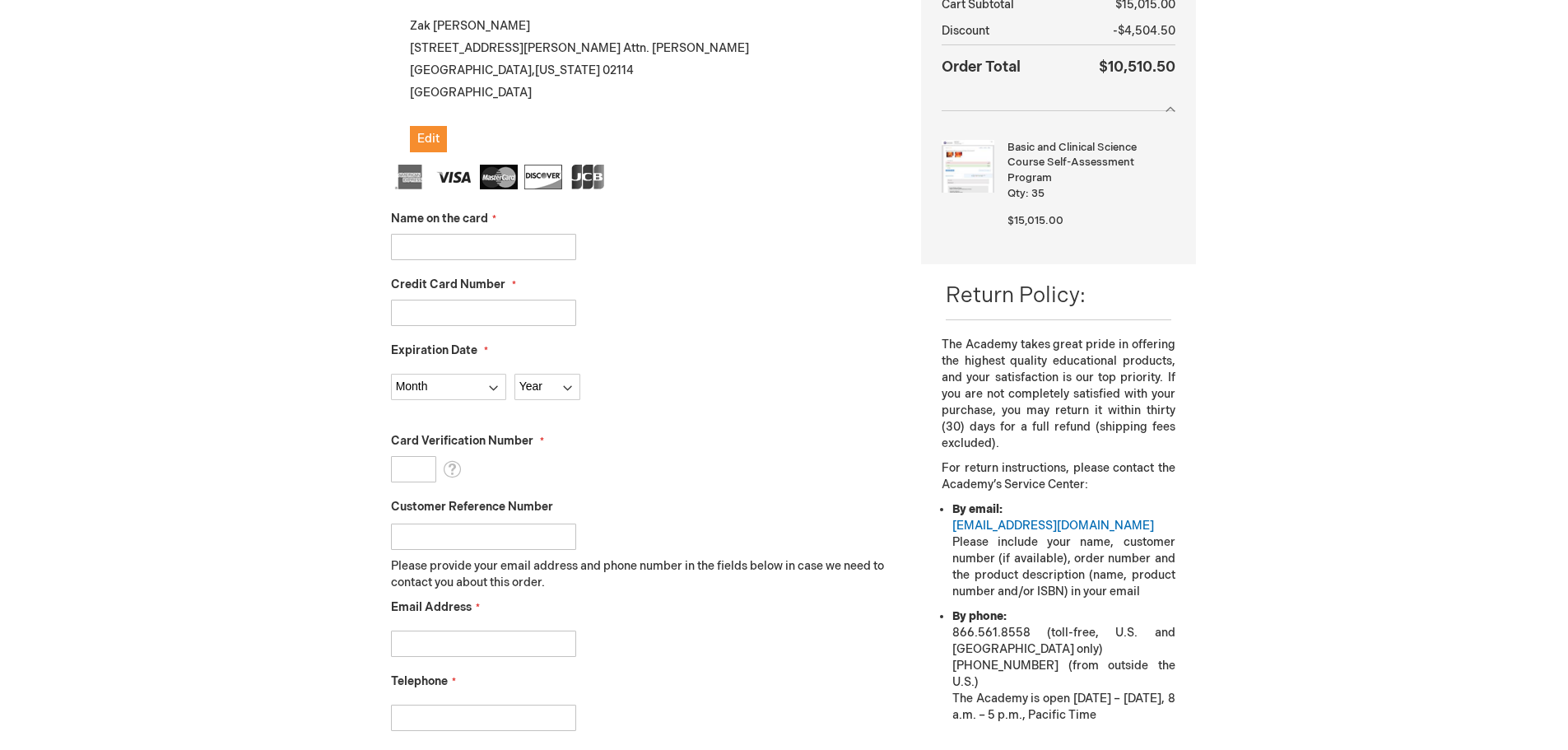
scroll to position [308, 0]
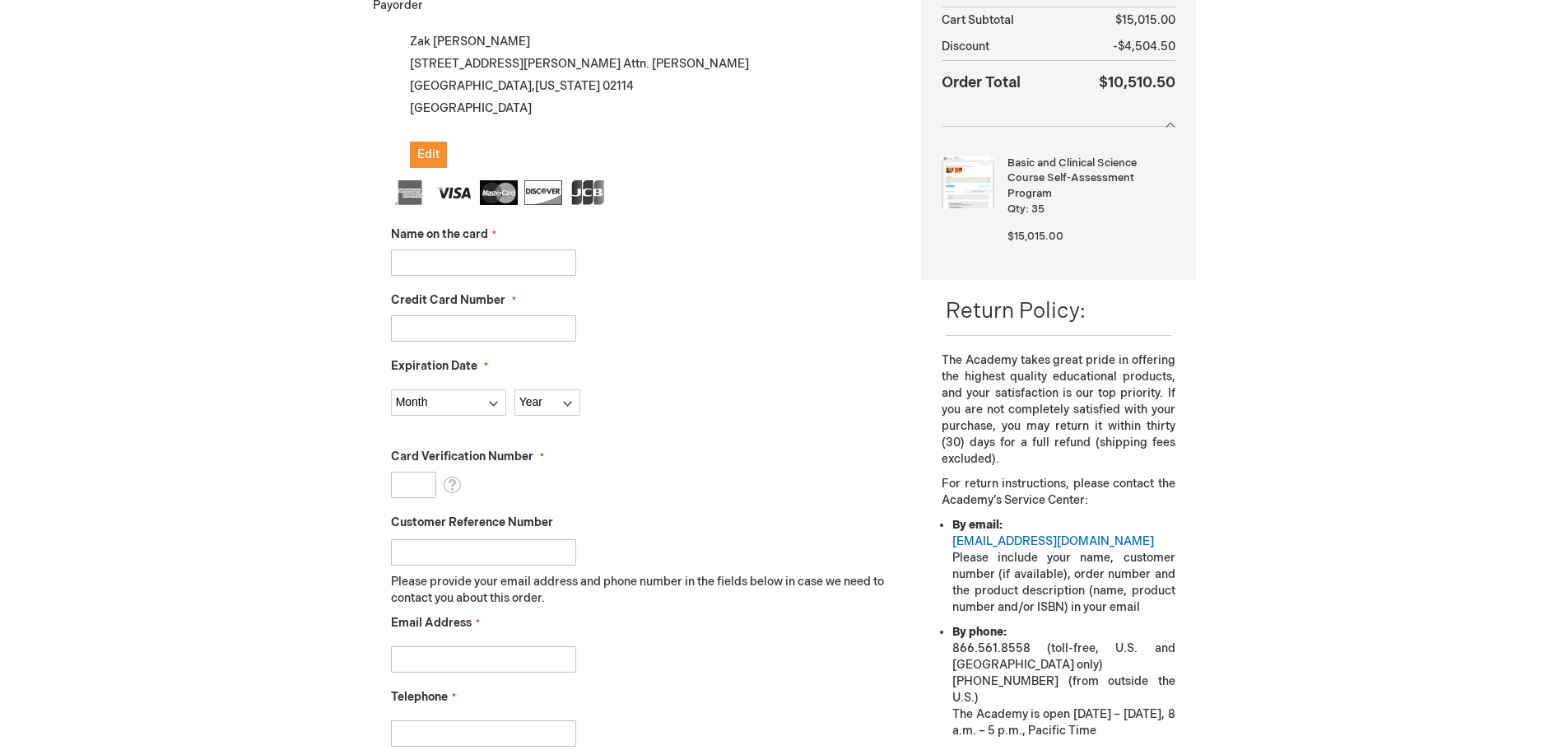
click at [522, 264] on input "Name on the card" at bounding box center [483, 263] width 185 height 27
click at [455, 265] on input "Lauren Davenport" at bounding box center [483, 263] width 185 height 27
type input "Lauren Brody"
type input "4808017022402077"
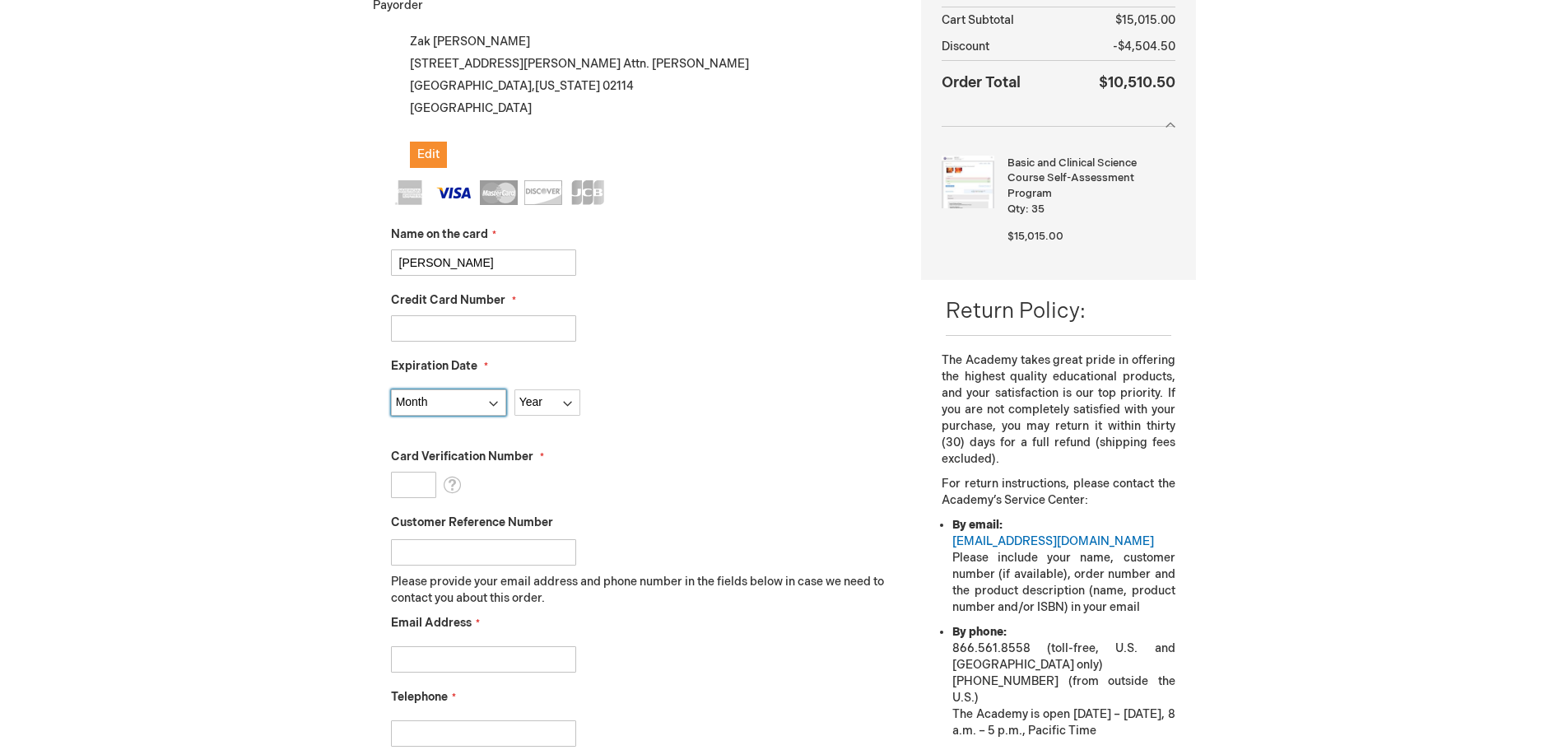
click at [496, 406] on select "Month 01 - January 02 - February 03 - March 04 - April 05 - May 06 - June 07 - …" at bounding box center [448, 402] width 115 height 27
select select "1"
click at [391, 389] on select "Month 01 - January 02 - February 03 - March 04 - April 05 - May 06 - June 07 - …" at bounding box center [448, 402] width 115 height 27
click at [557, 409] on select "Year 2025 2026 2027 2028 2029 2030 2031 2032 2033 2034 2035" at bounding box center [547, 402] width 66 height 27
select select "2026"
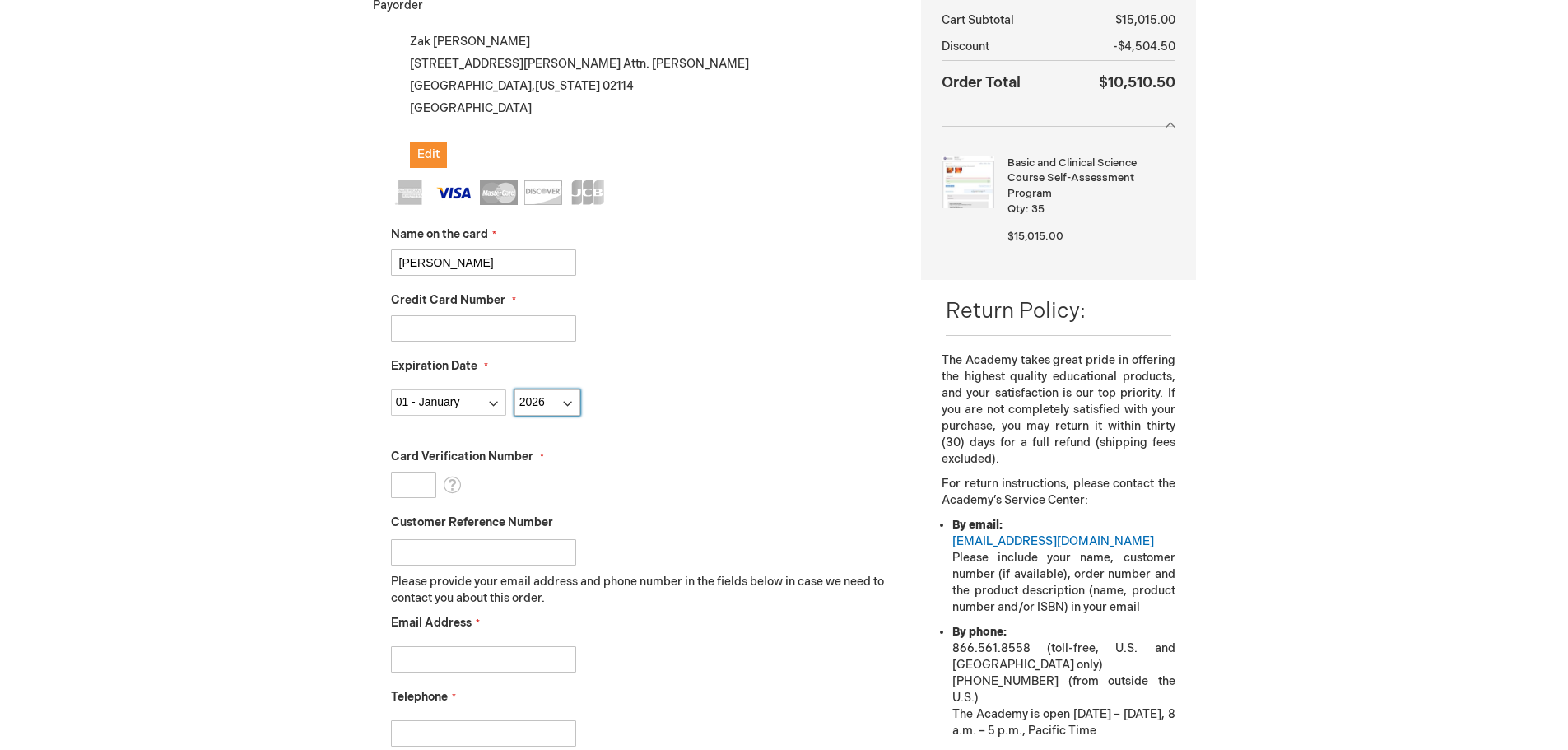
click at [515, 389] on select "Year 2025 2026 2027 2028 2029 2030 2031 2032 2033 2034 2035" at bounding box center [547, 402] width 66 height 27
click at [412, 481] on input "Card Verification Number" at bounding box center [413, 485] width 46 height 27
type input "815"
click at [449, 551] on input "Customer Reference Number" at bounding box center [483, 552] width 185 height 27
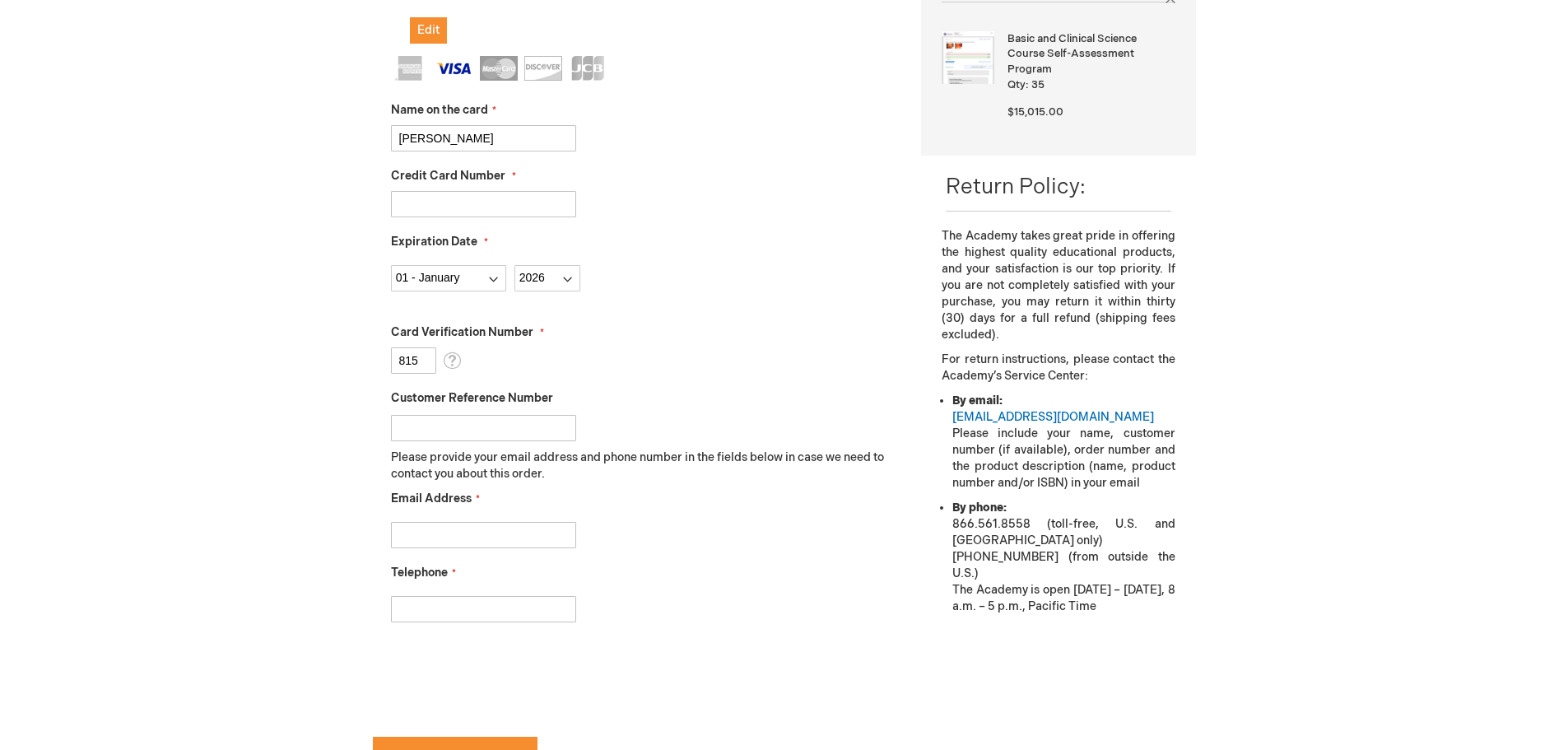
scroll to position [473, 0]
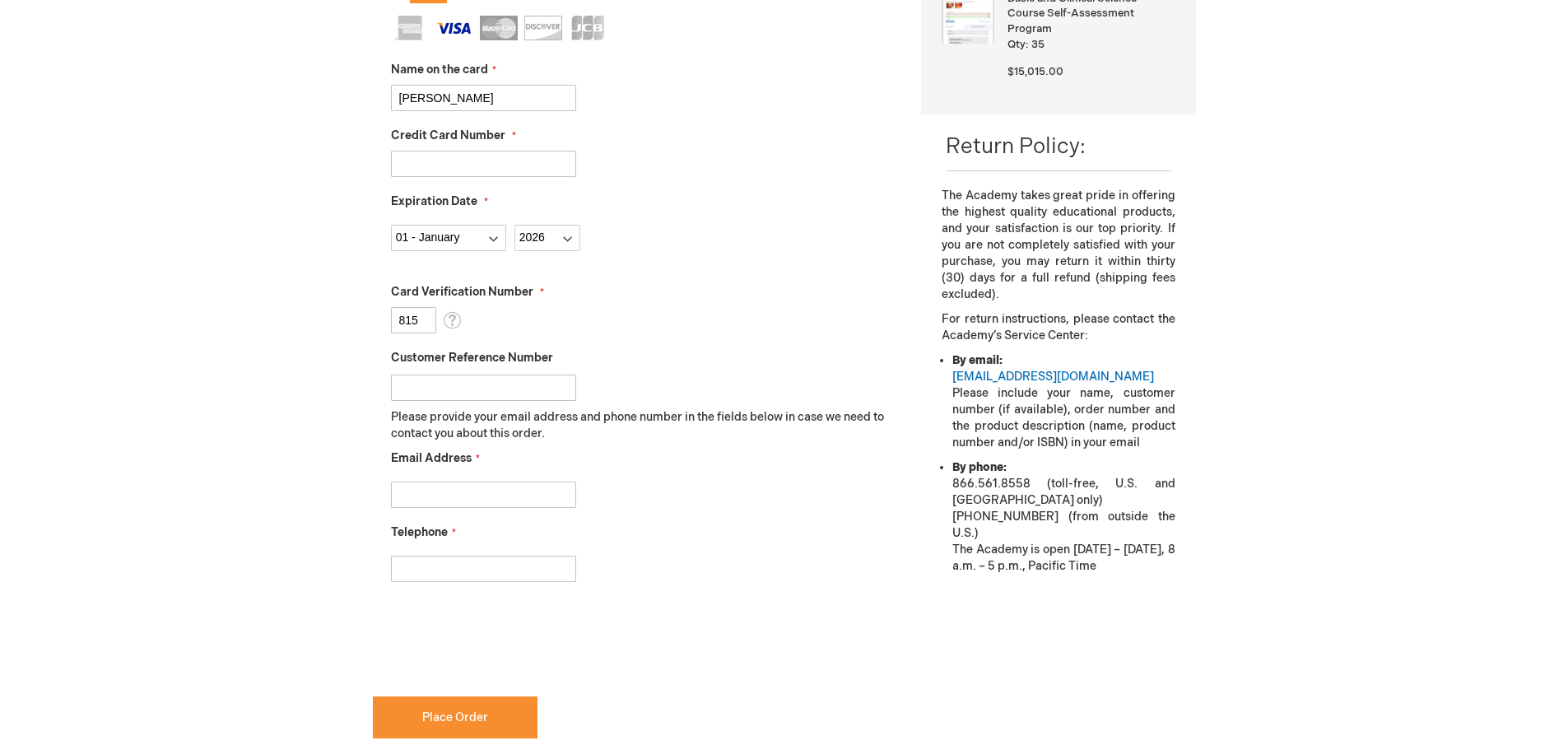
click at [439, 476] on div at bounding box center [644, 491] width 506 height 34
click at [438, 484] on input "Email Address" at bounding box center [483, 495] width 185 height 27
type input "zkahn1@meei.harvard.edu"
click at [398, 568] on input "617391-5990" at bounding box center [483, 569] width 185 height 27
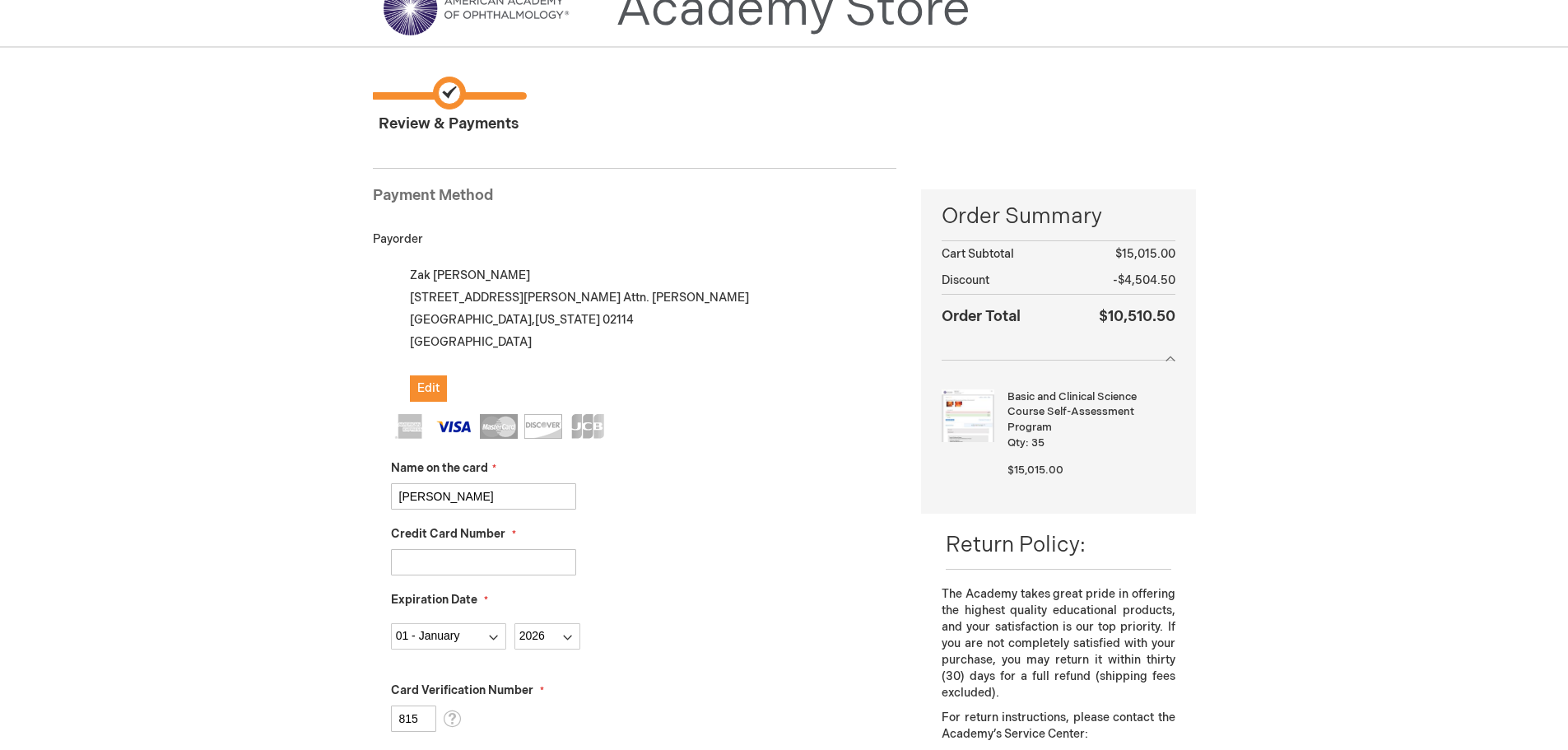
scroll to position [61, 0]
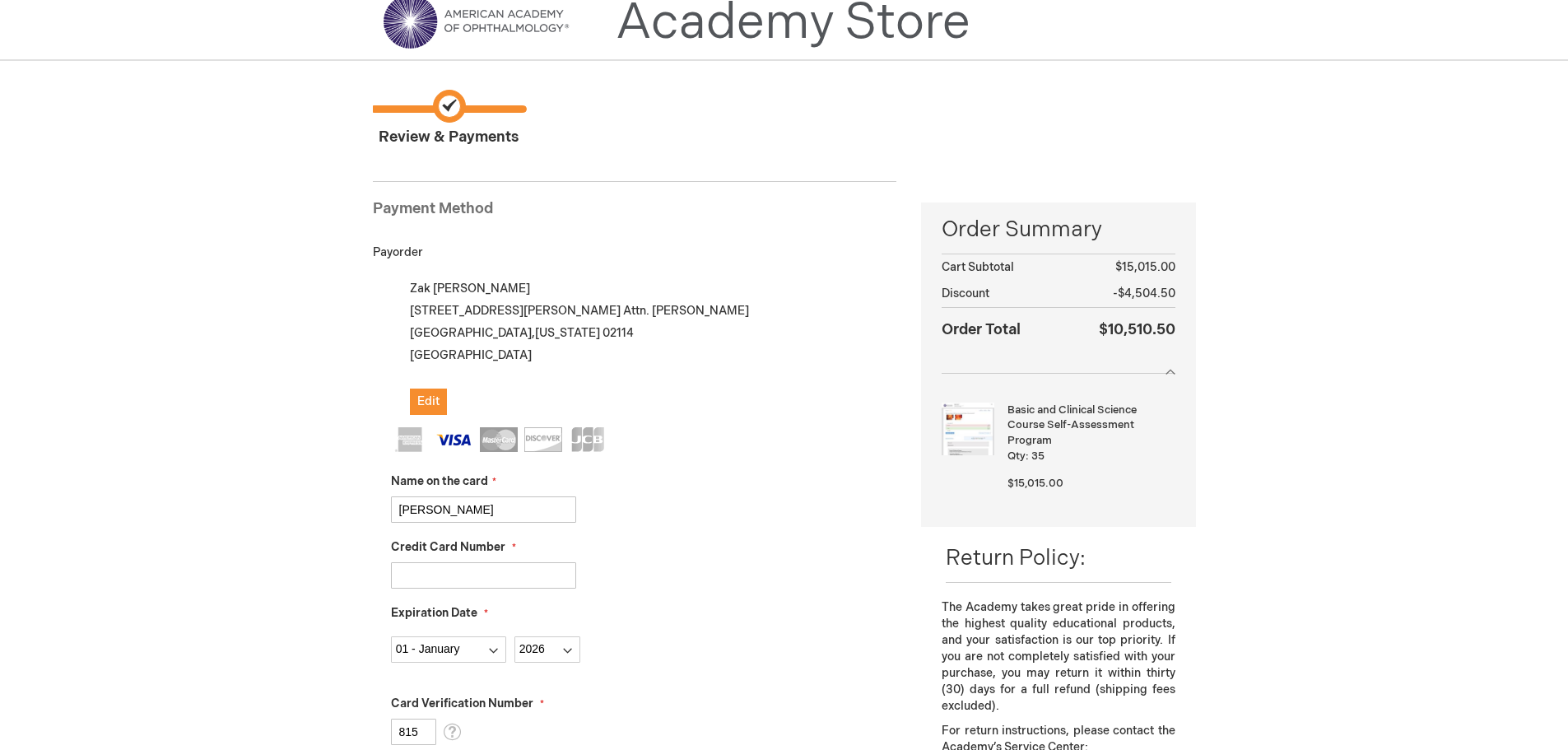
type input "(617) 391-5990"
click at [1172, 373] on div at bounding box center [1058, 365] width 233 height 17
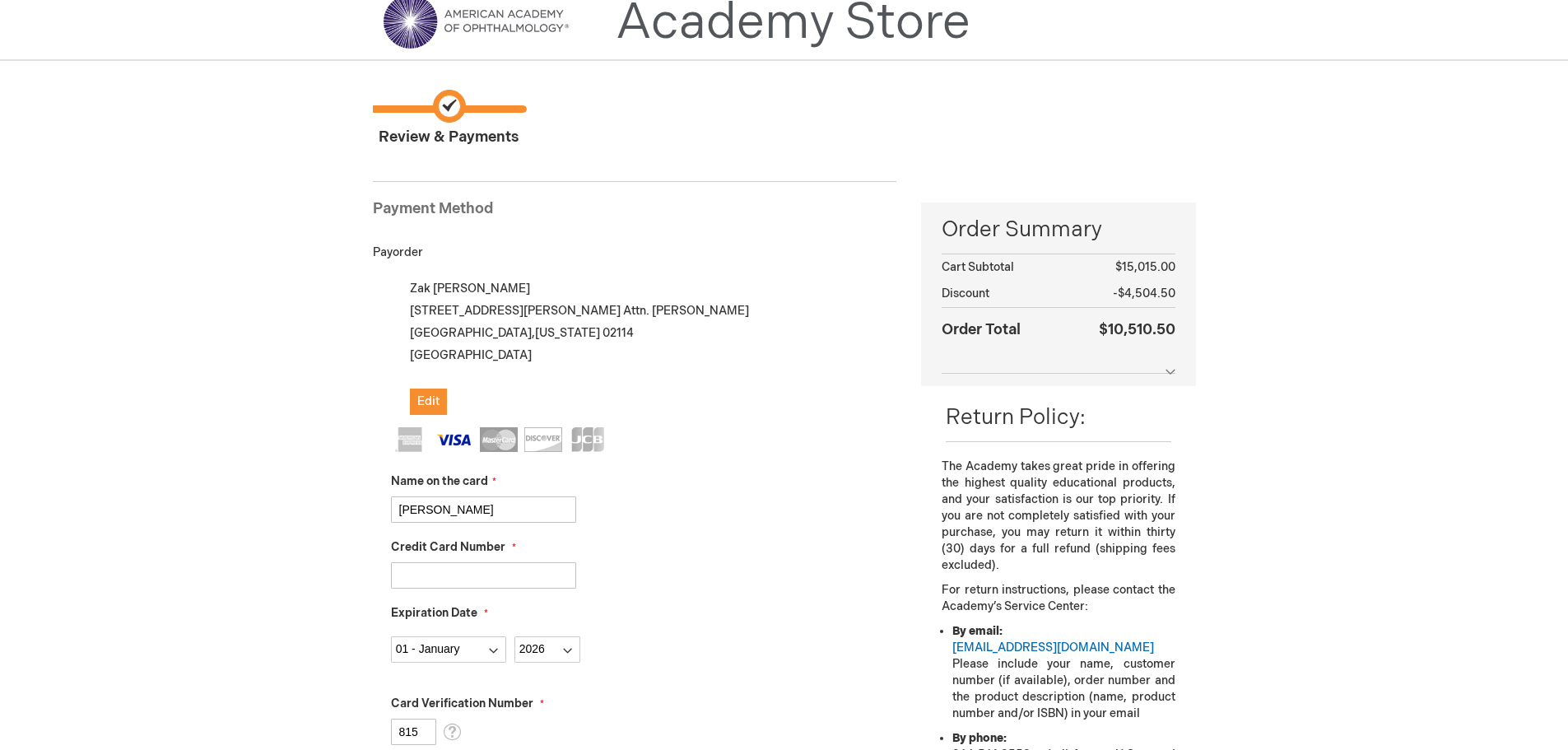
click at [1172, 373] on div at bounding box center [1058, 365] width 233 height 17
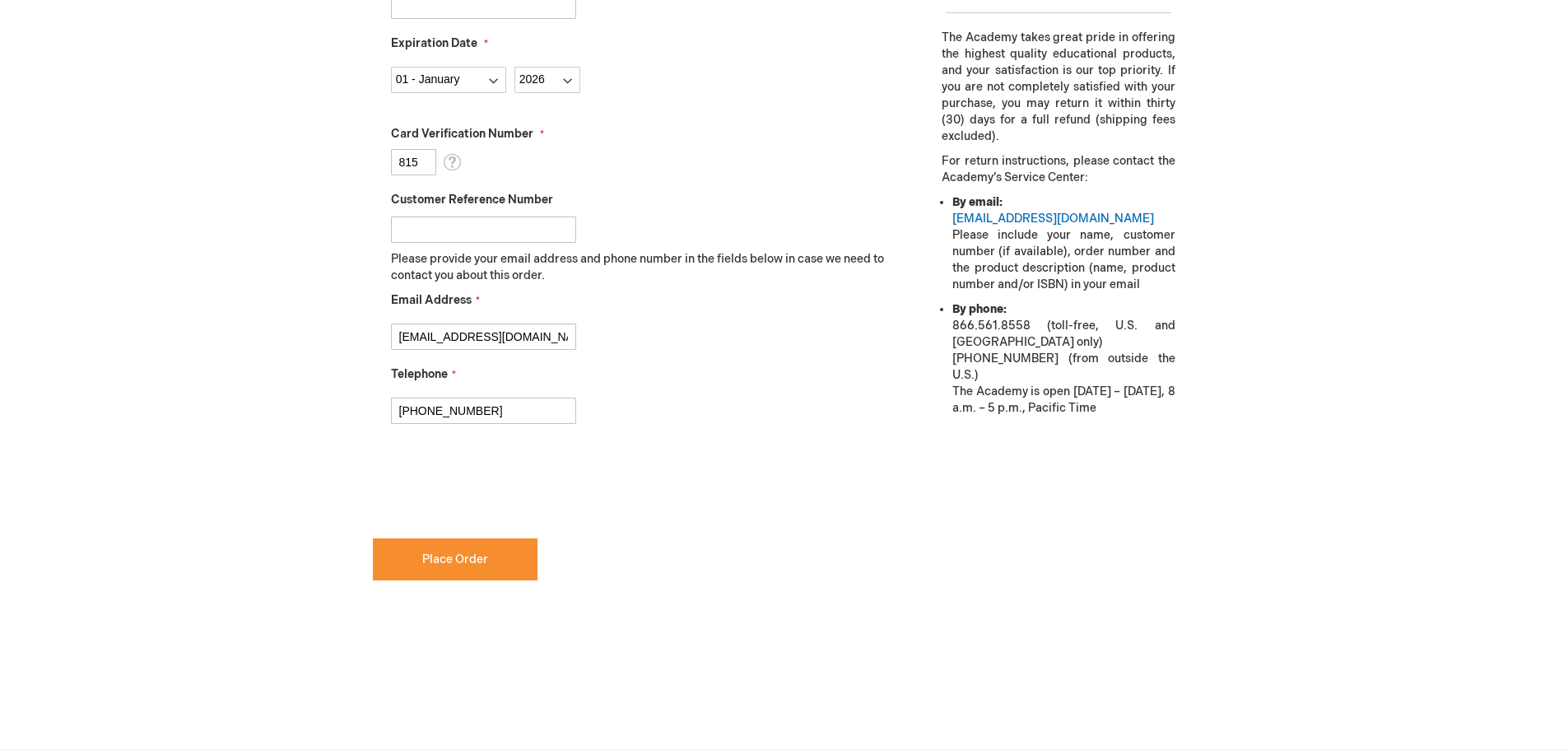
scroll to position [637, 0]
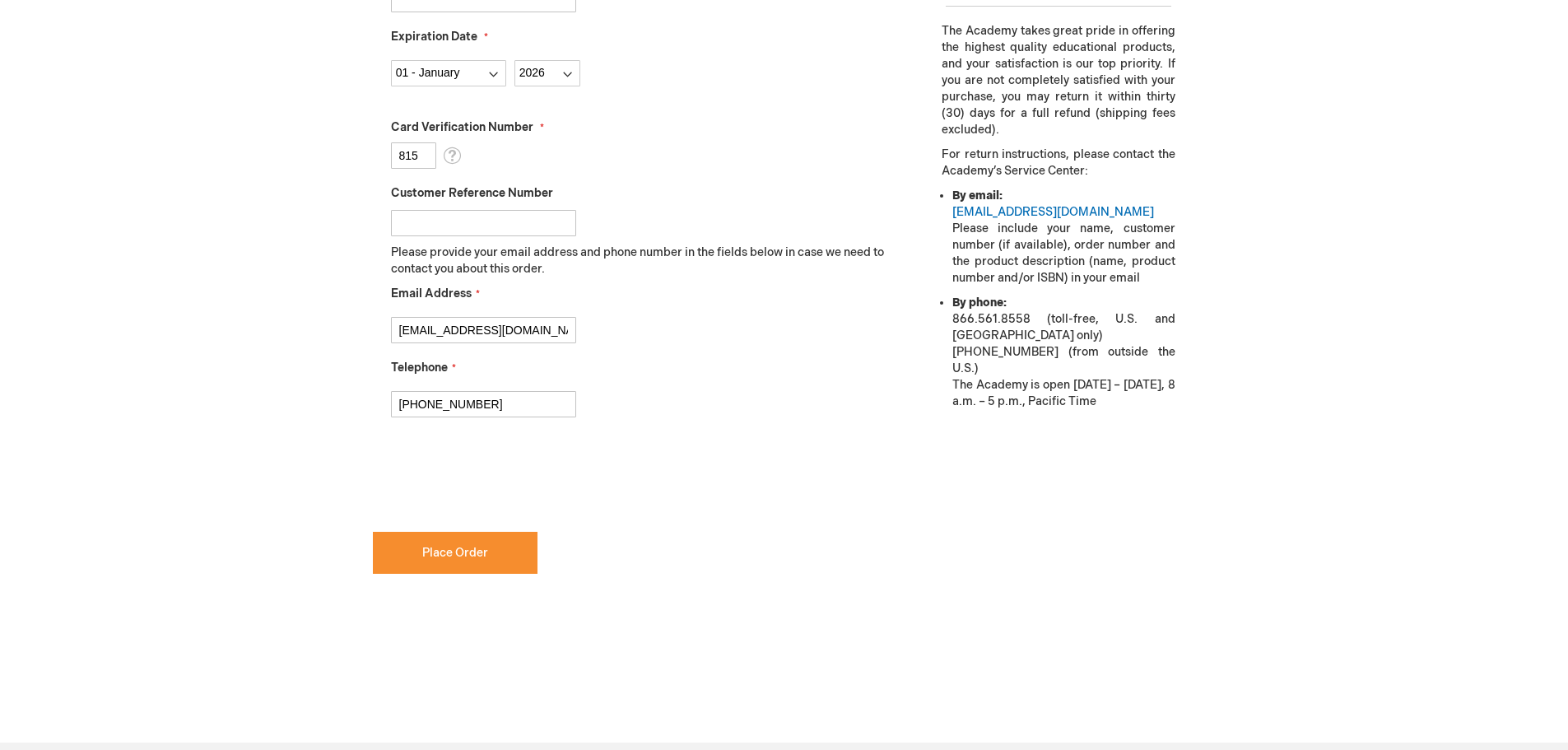
checkbox input "true"
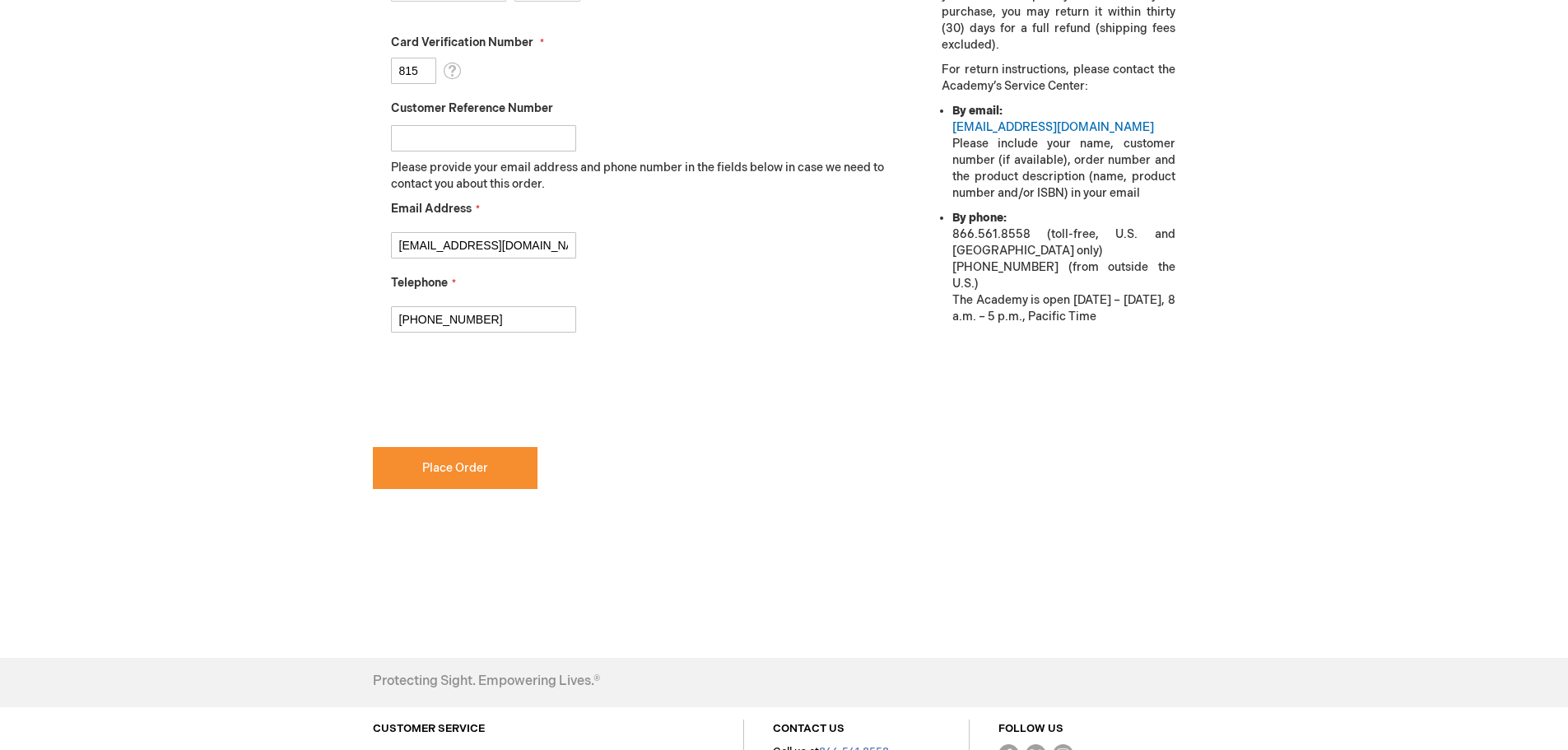
scroll to position [803, 0]
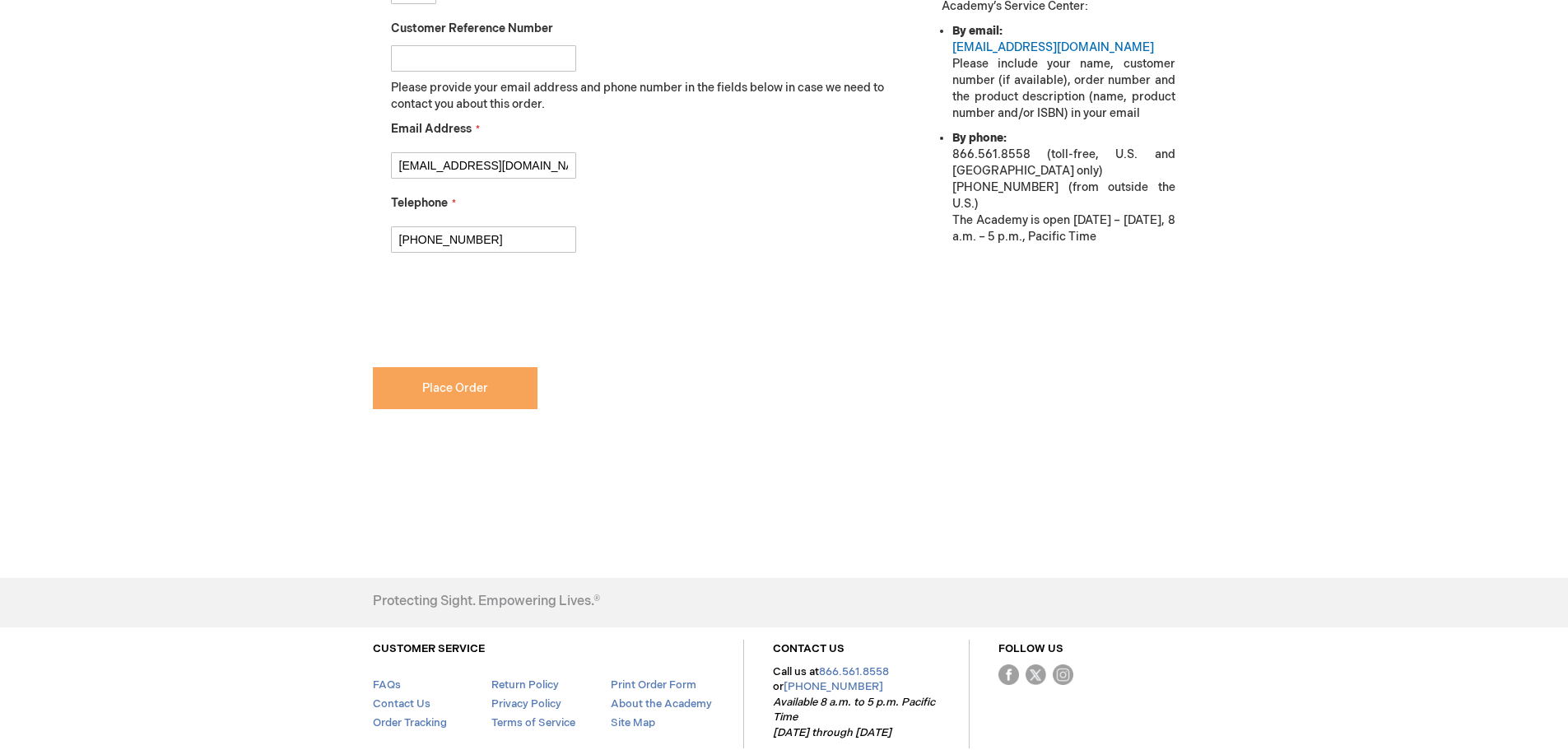
click at [491, 395] on button "Place Order" at bounding box center [454, 388] width 164 height 42
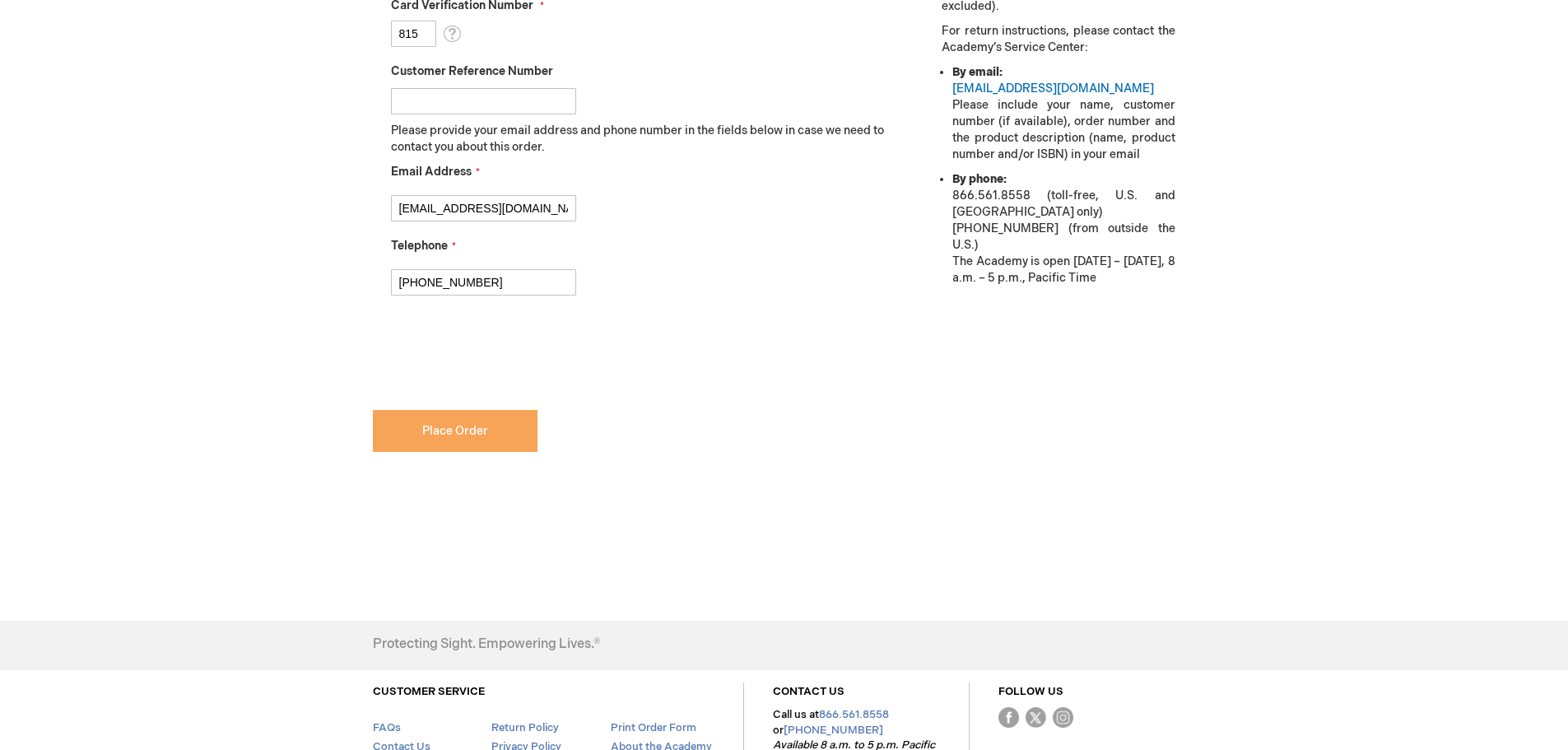
scroll to position [845, 0]
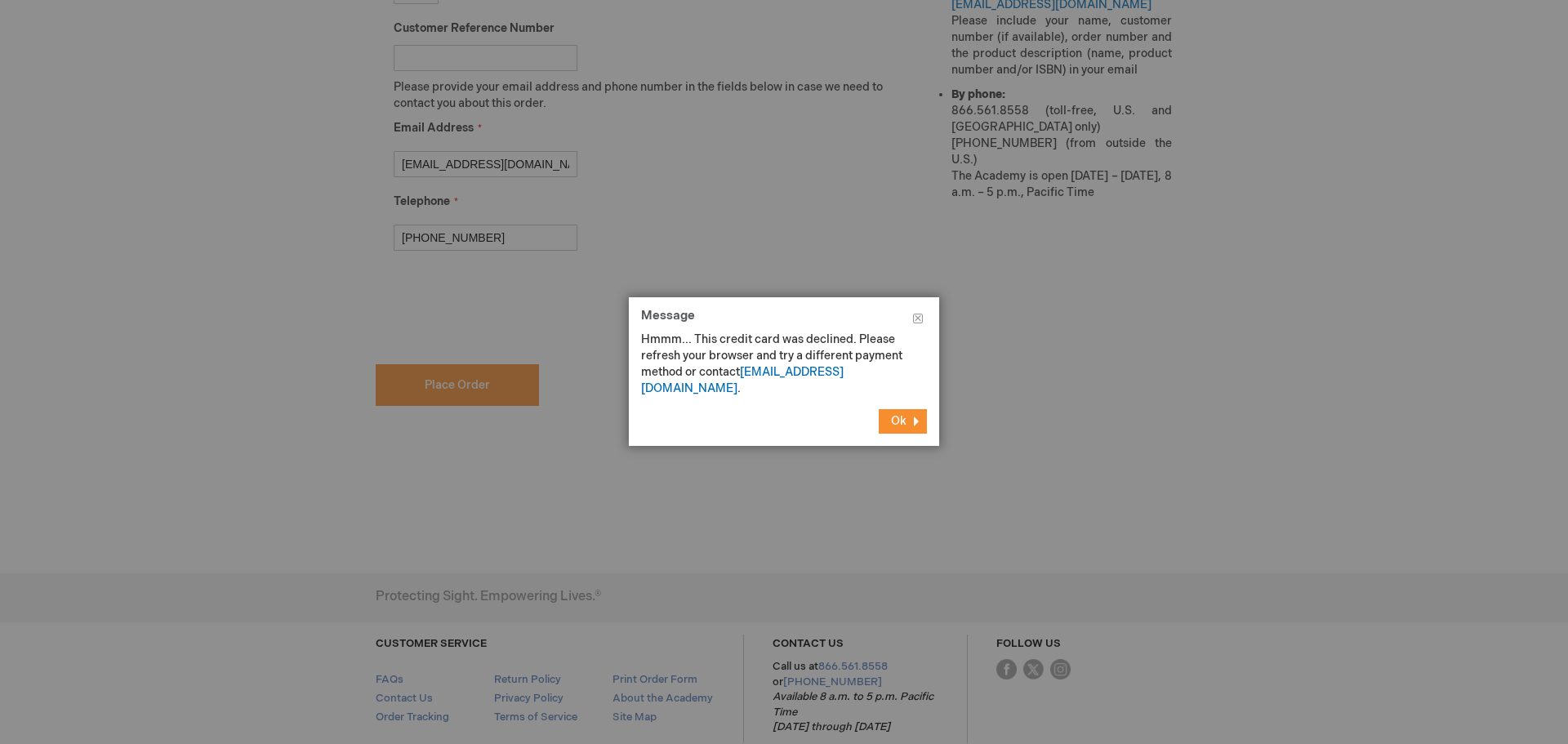
click at [902, 414] on span "Ok" at bounding box center [898, 421] width 15 height 14
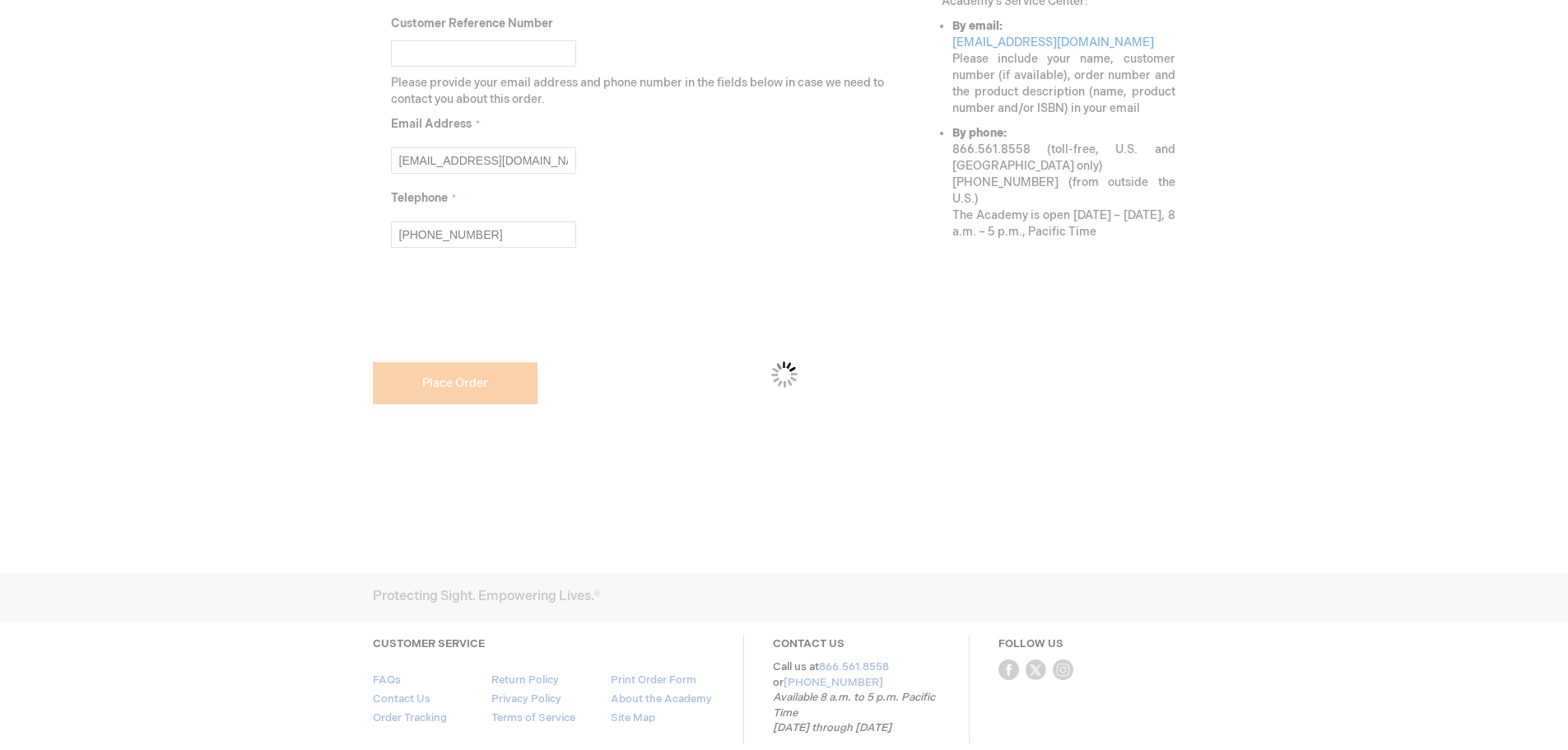
scroll to position [803, 0]
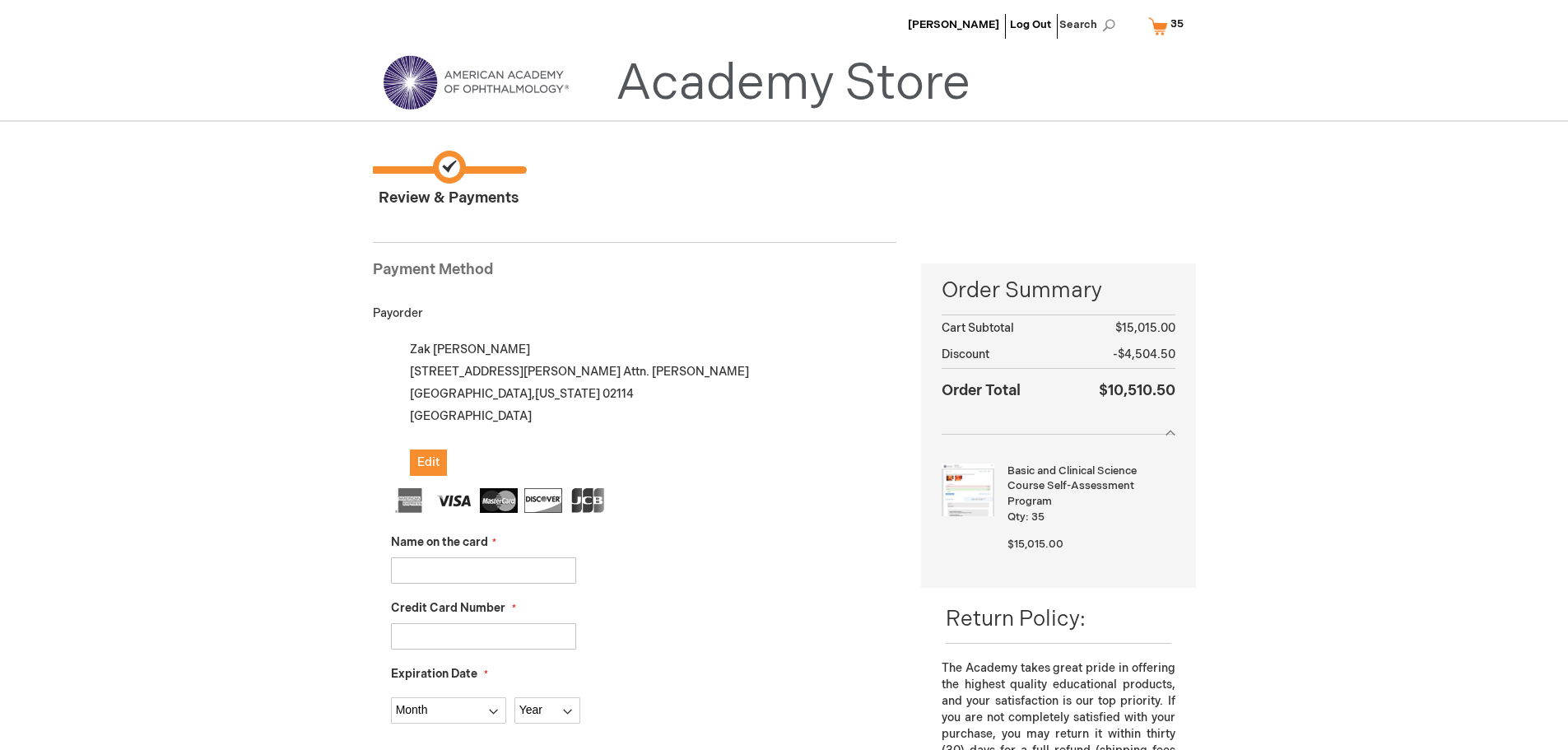
click at [954, 391] on strong "Order Total" at bounding box center [981, 390] width 79 height 24
click at [1116, 394] on span "$10,510.50" at bounding box center [1137, 391] width 77 height 17
drag, startPoint x: 1101, startPoint y: 391, endPoint x: 1176, endPoint y: 387, distance: 75.1
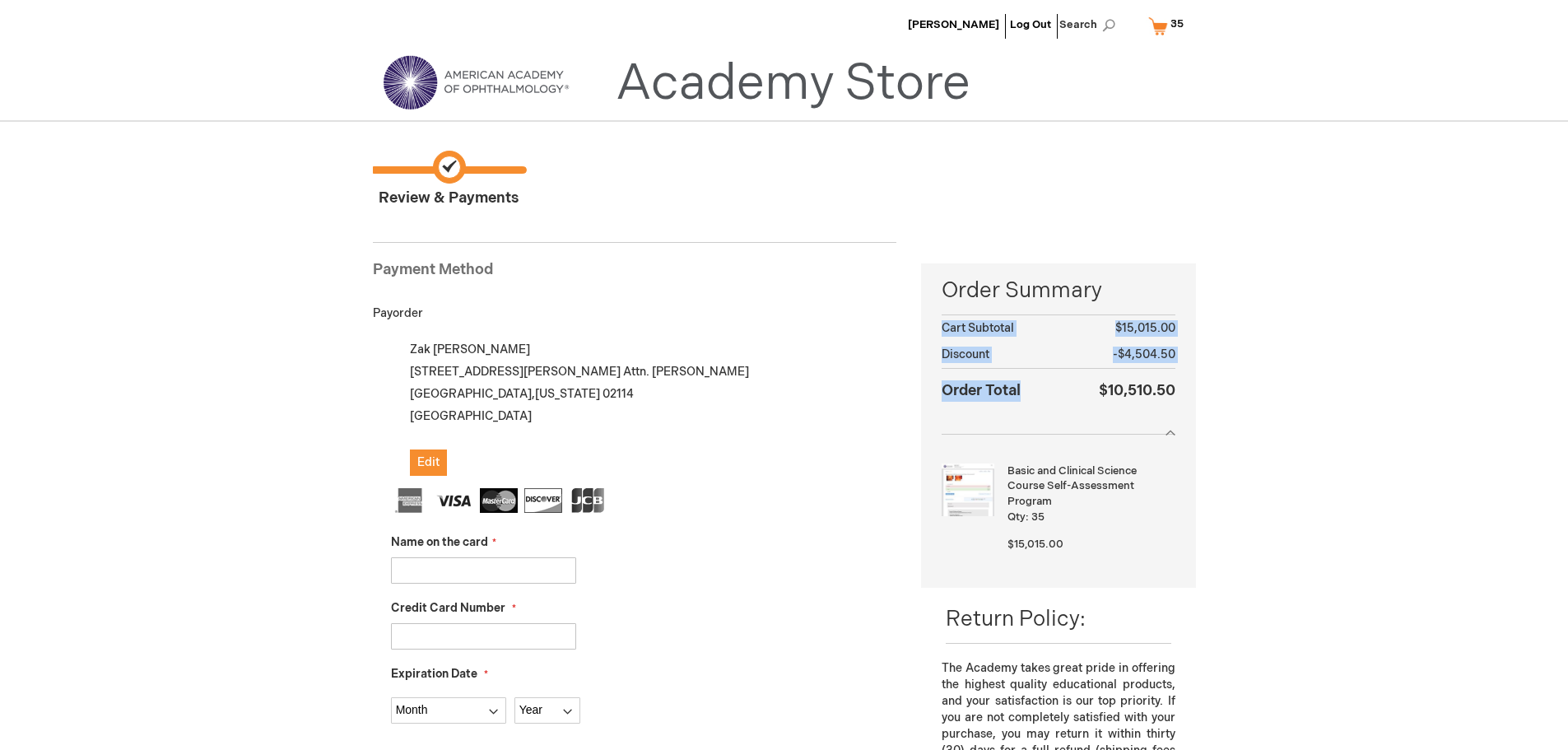
click at [1176, 387] on div "Order Summary Order Summary Cart Subtotal $15,015.00 Discount -$4,504.50 Order …" at bounding box center [1058, 425] width 274 height 325
copy table "Order Summary Cart Subtotal $15,015.00 Discount -$4,504.50 Order Total"
click at [1039, 25] on link "Log Out" at bounding box center [1031, 24] width 41 height 13
